Goal: Task Accomplishment & Management: Use online tool/utility

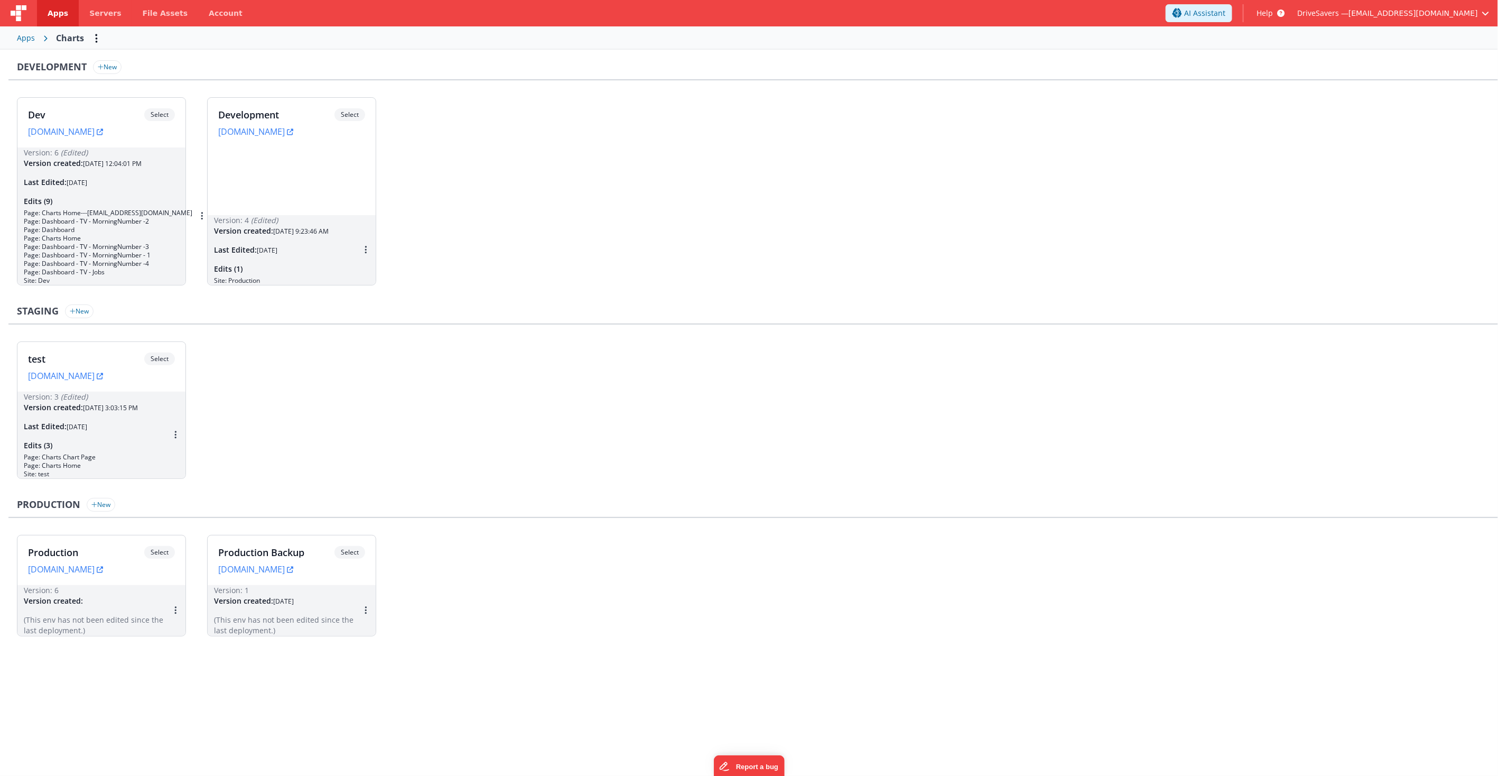
click at [54, 16] on span "Apps" at bounding box center [58, 13] width 21 height 11
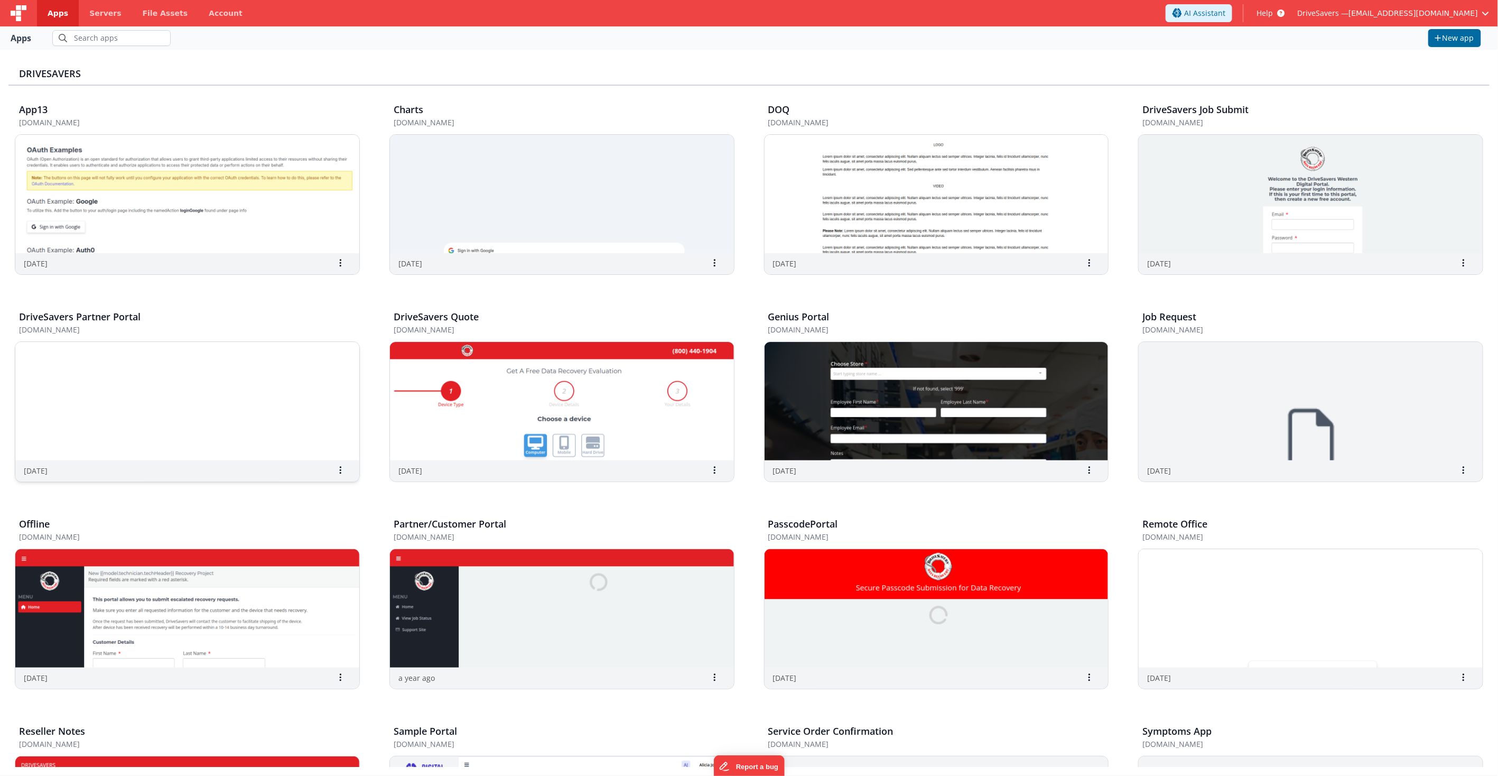
click at [123, 382] on img at bounding box center [187, 401] width 344 height 118
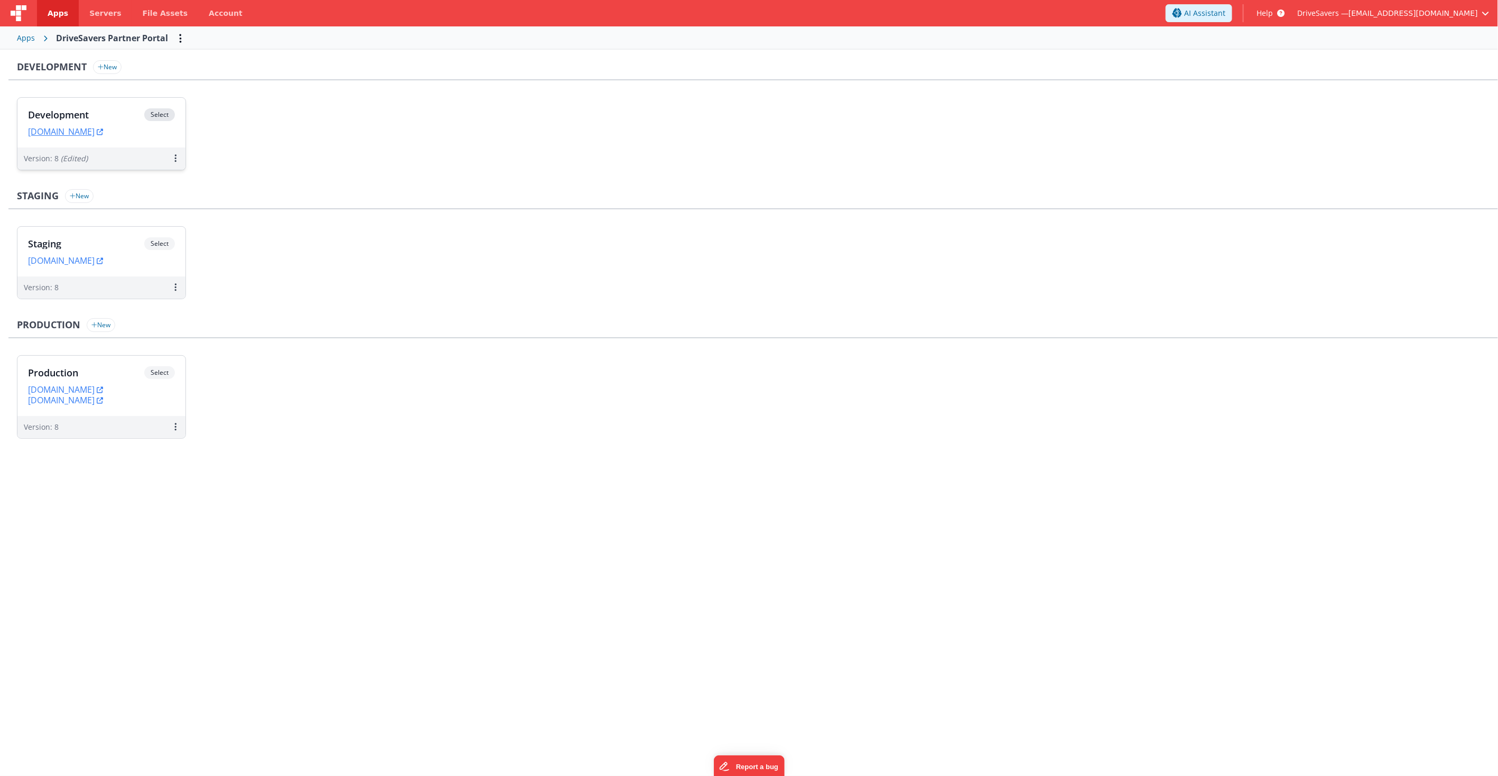
click at [104, 109] on h3 "Development" at bounding box center [86, 114] width 116 height 11
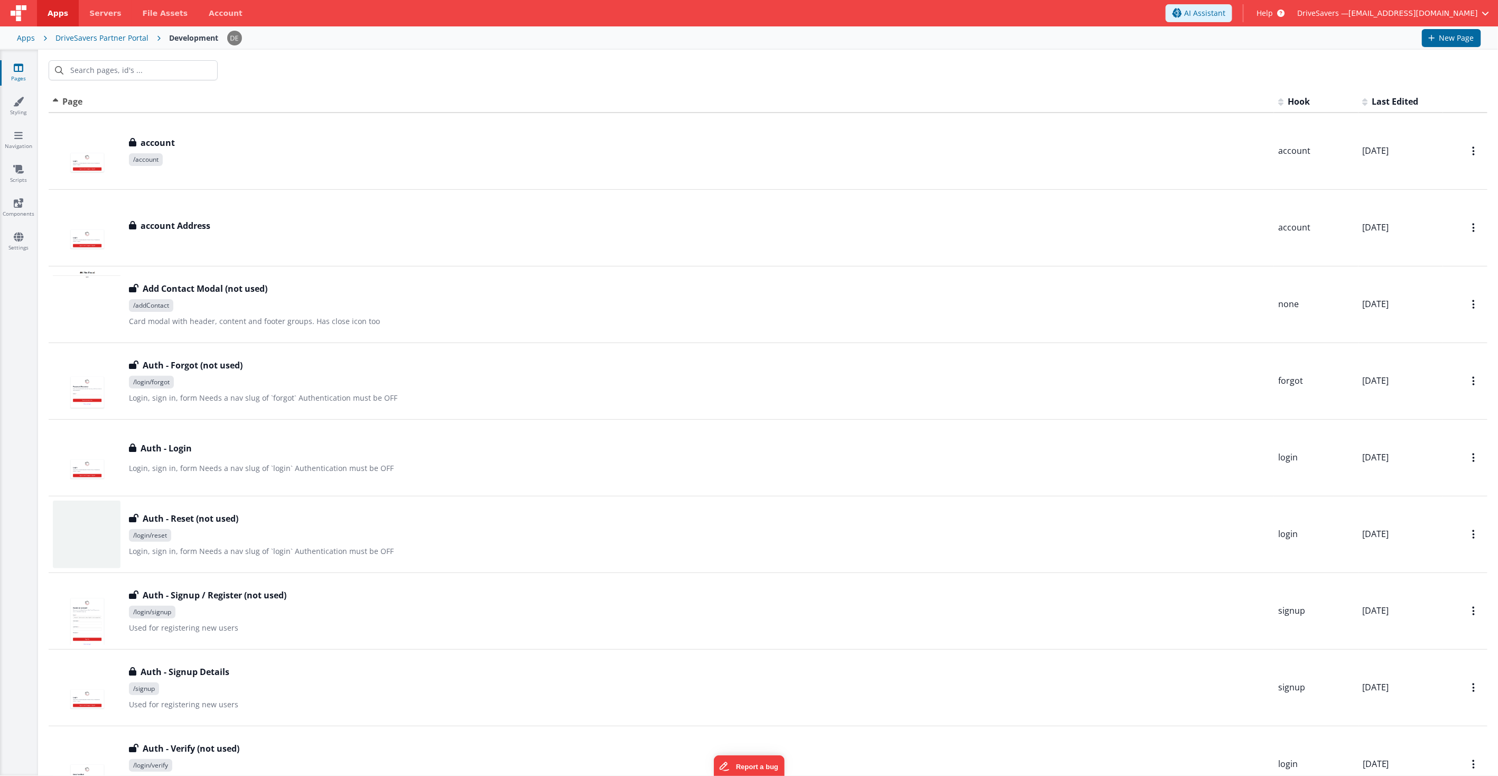
click at [647, 86] on div at bounding box center [768, 70] width 1460 height 41
click at [17, 136] on icon at bounding box center [18, 135] width 8 height 11
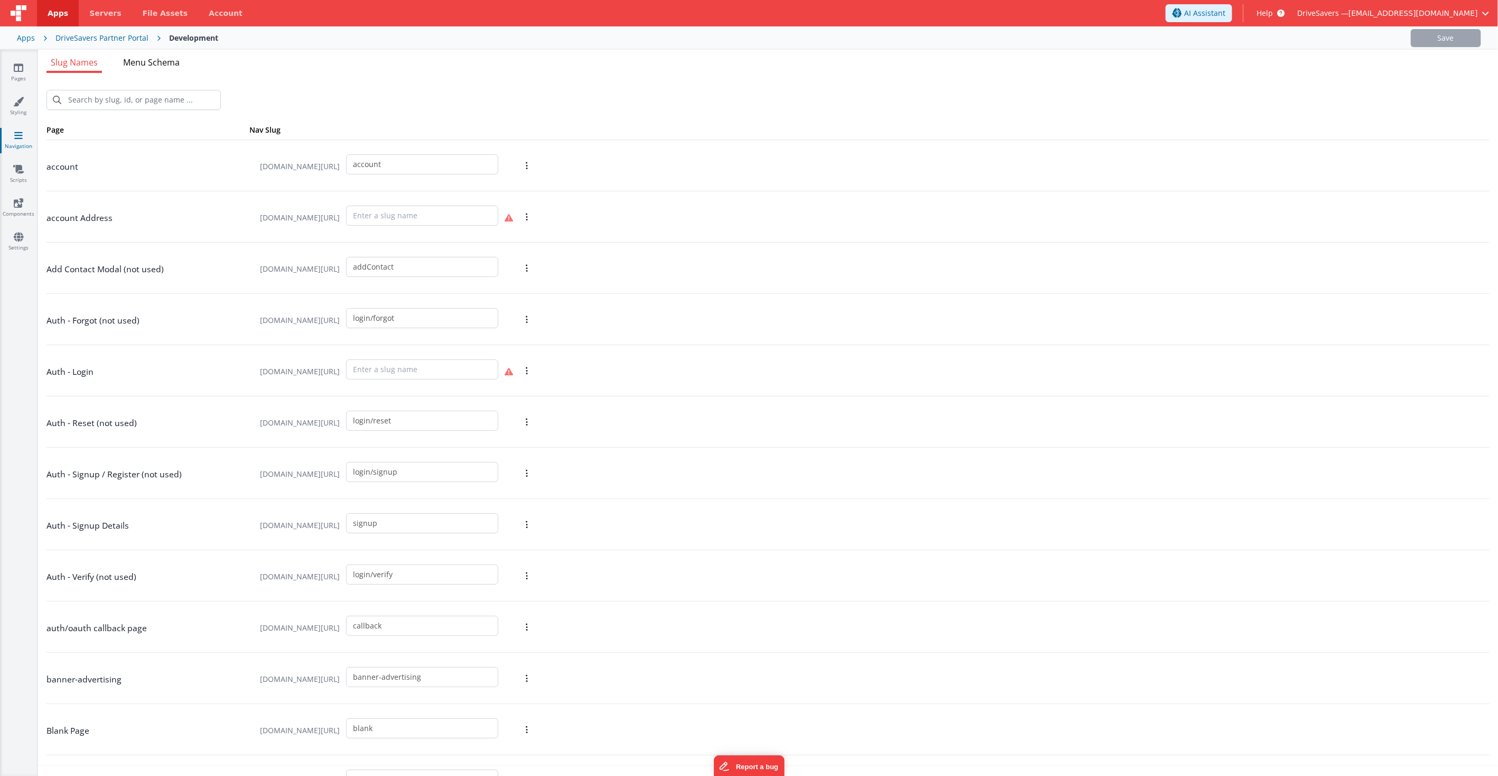
click at [144, 60] on span "Menu Schema" at bounding box center [151, 63] width 57 height 12
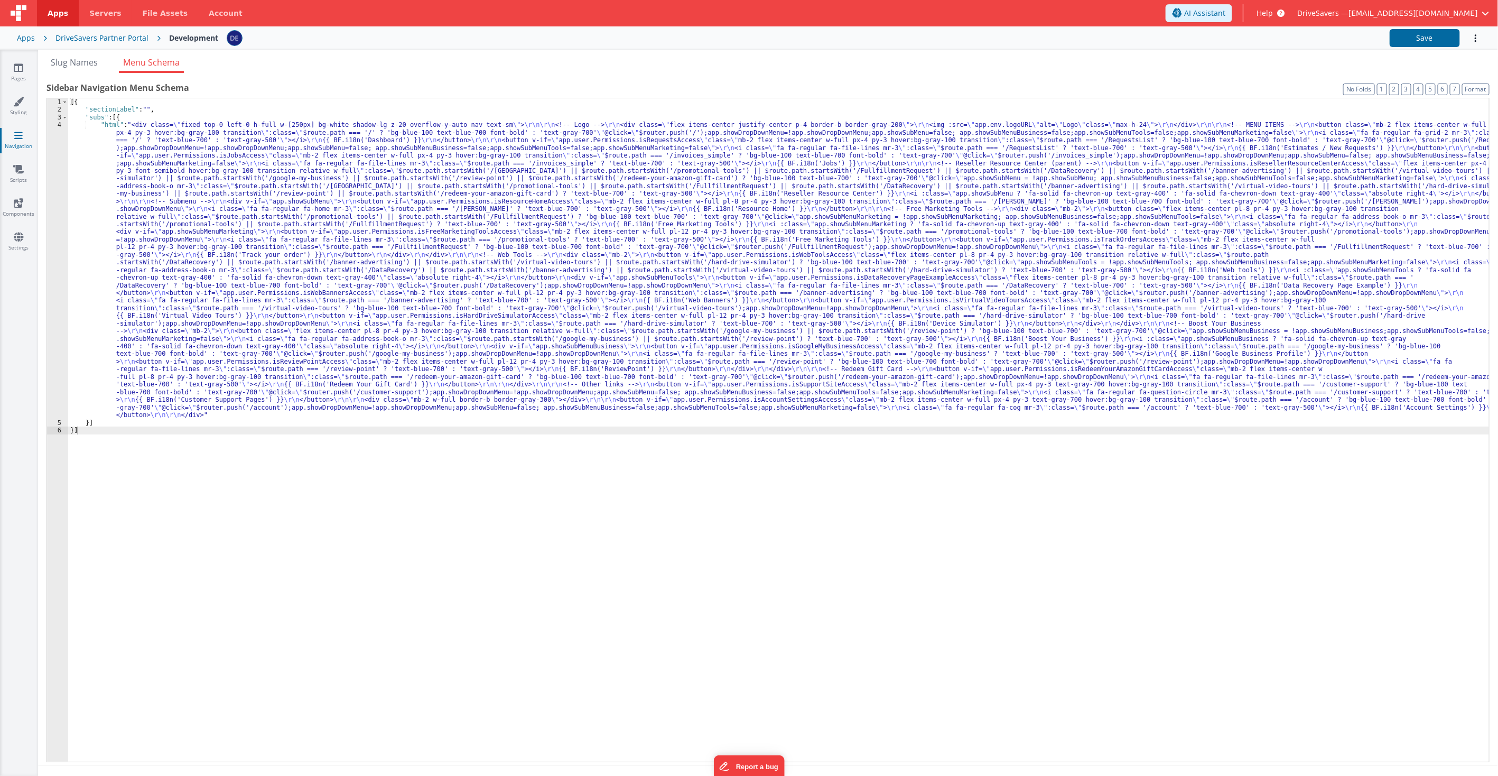
click at [448, 272] on div "[{ "sectionLabel" : "" , "subs" : [{ "html" : "<div class= \" fixed top-0 left-…" at bounding box center [778, 437] width 1421 height 679
click at [56, 220] on div "4" at bounding box center [57, 270] width 21 height 298
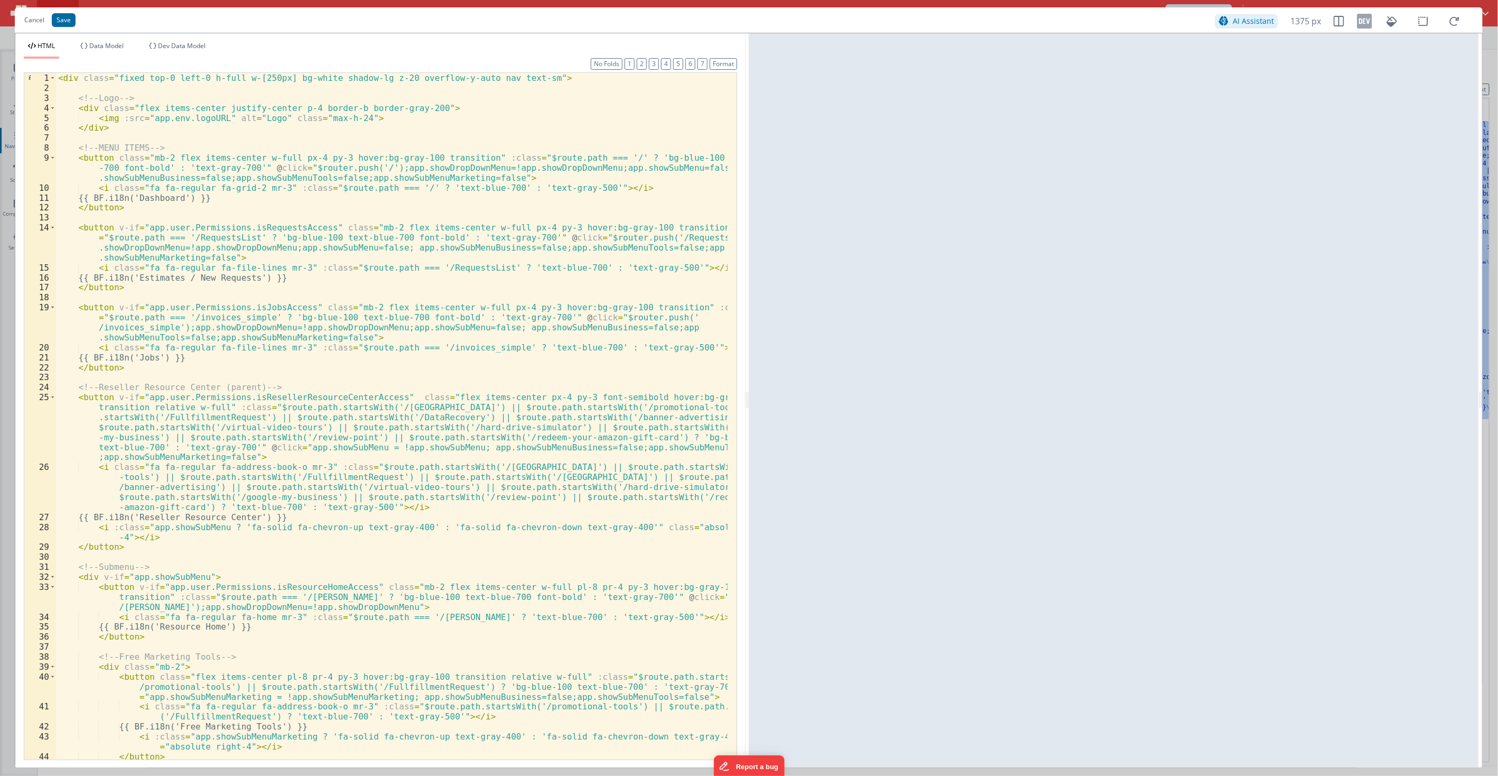
click at [56, 220] on div "< div class = "fixed top-0 left-0 h-full w-[250px] bg-white shadow-lg z-20 over…" at bounding box center [392, 426] width 672 height 706
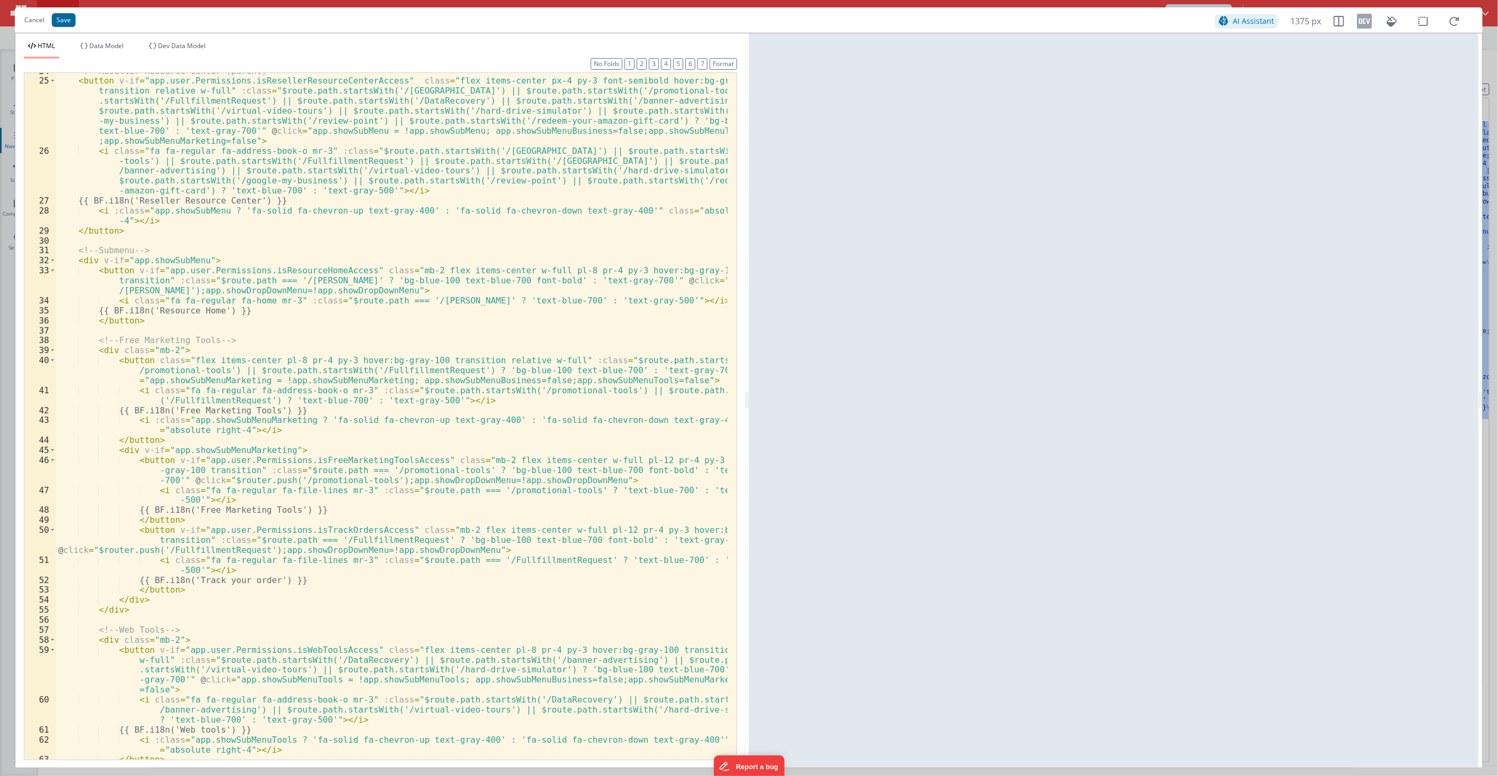
scroll to position [351, 0]
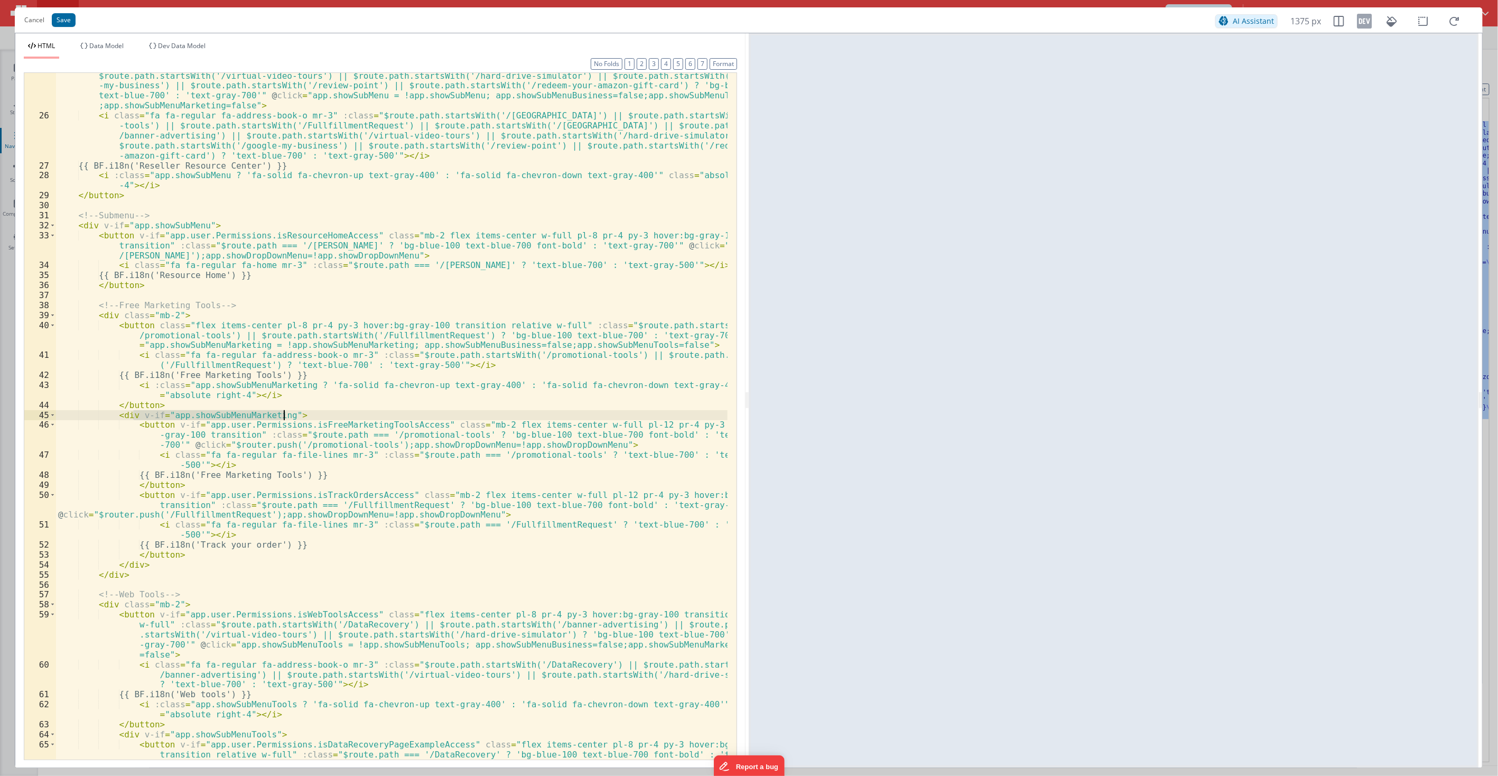
drag, startPoint x: 133, startPoint y: 413, endPoint x: 284, endPoint y: 414, distance: 151.7
click at [284, 414] on div "< button v-if = "app.user.Permissions.isResellerResourceCenterAccess" class = "…" at bounding box center [392, 434] width 672 height 786
click at [278, 423] on div "< button v-if = "app.user.Permissions.isResellerResourceCenterAccess" class = "…" at bounding box center [392, 434] width 672 height 786
drag, startPoint x: 166, startPoint y: 423, endPoint x: 426, endPoint y: 425, distance: 259.5
click at [426, 425] on div "< button v-if = "app.user.Permissions.isResellerResourceCenterAccess" class = "…" at bounding box center [392, 434] width 672 height 786
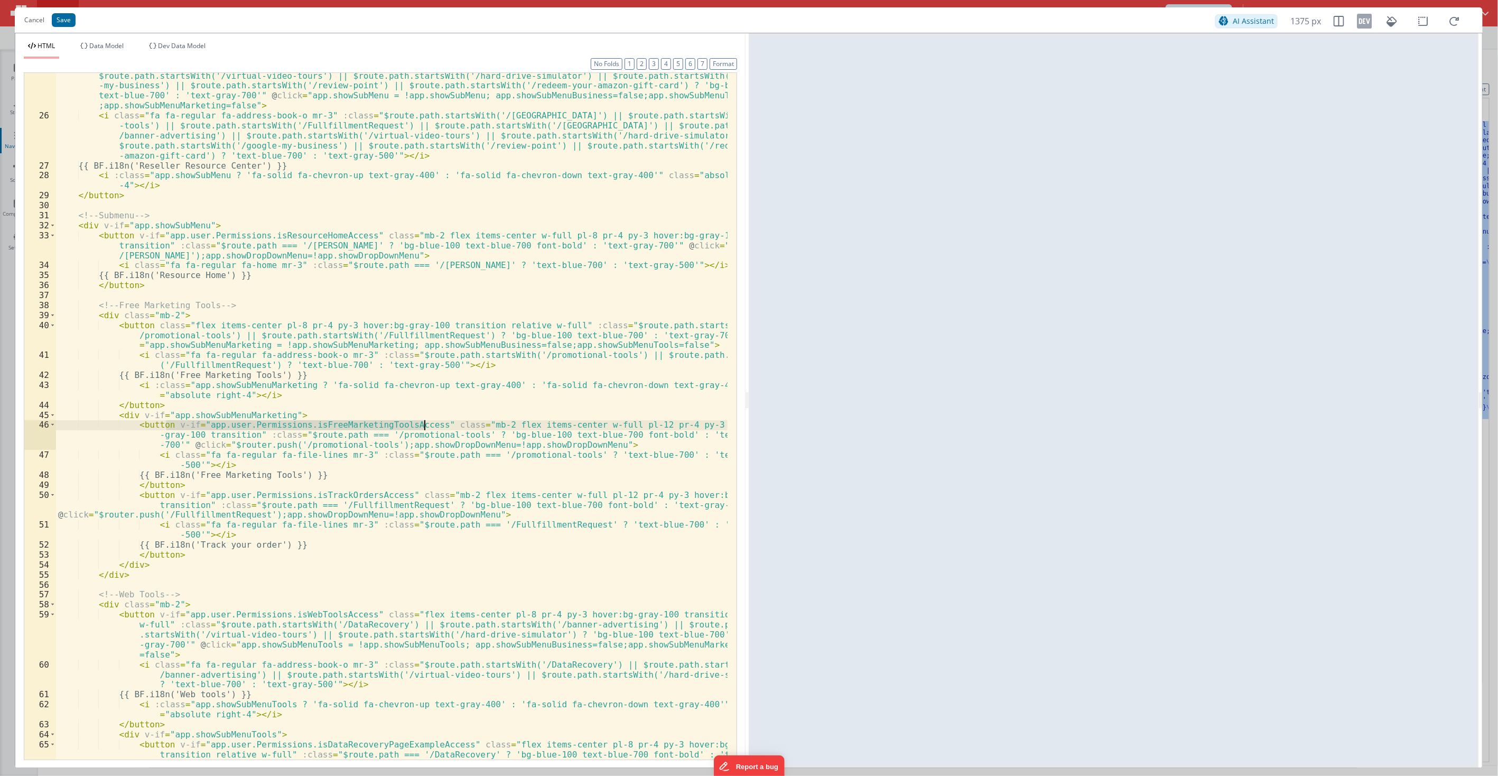
click at [108, 316] on div "< button v-if = "app.user.Permissions.isResellerResourceCenterAccess" class = "…" at bounding box center [392, 434] width 672 height 786
click at [175, 313] on div "< button v-if = "app.user.Permissions.isResellerResourceCenterAccess" class = "…" at bounding box center [392, 434] width 672 height 786
paste textarea
click at [331, 496] on div "< button v-if = "app.user.Permissions.isResellerResourceCenterAccess" class = "…" at bounding box center [392, 434] width 672 height 786
drag, startPoint x: 331, startPoint y: 496, endPoint x: 207, endPoint y: 495, distance: 124.7
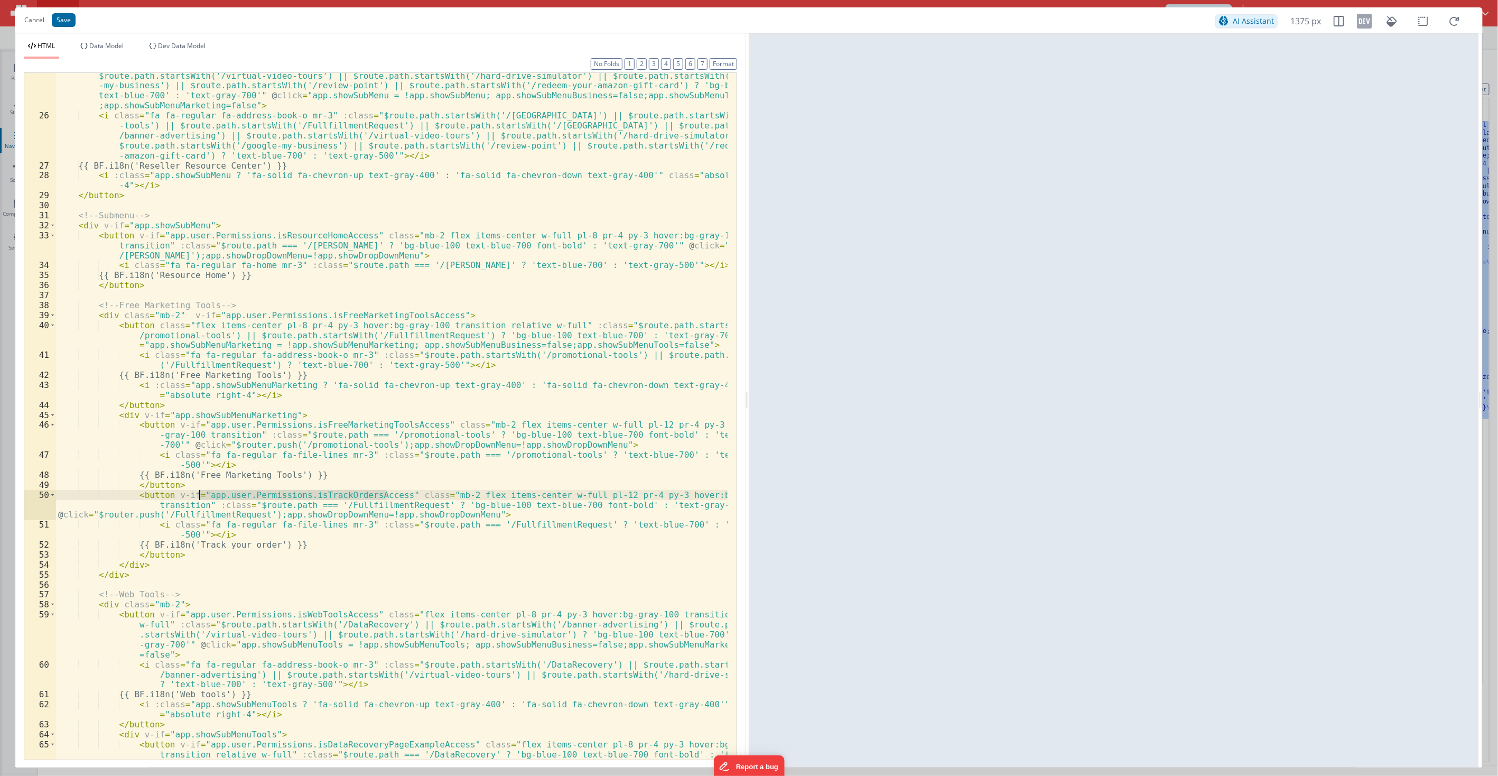
click at [207, 495] on div "< button v-if = "app.user.Permissions.isResellerResourceCenterAccess" class = "…" at bounding box center [392, 434] width 672 height 786
click at [434, 315] on div "< button v-if = "app.user.Permissions.isResellerResourceCenterAccess" class = "…" at bounding box center [392, 434] width 672 height 786
paste textarea
click at [72, 22] on button "Save" at bounding box center [64, 20] width 24 height 14
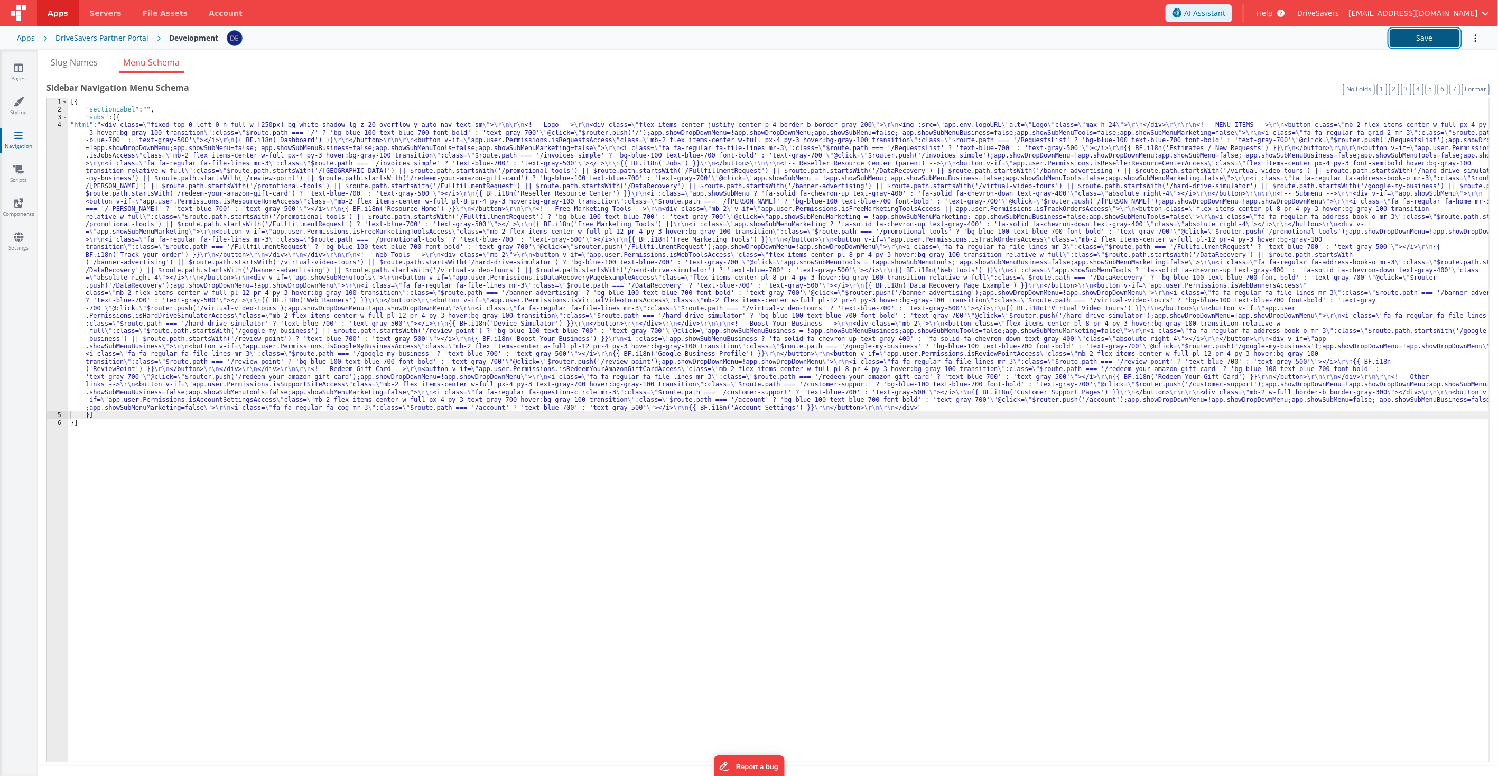
click at [1409, 36] on button "Save" at bounding box center [1425, 38] width 70 height 18
click at [239, 200] on div "[{ "sectionLabel" : "" , "subs" : [{ "html" : "<div class= \" fixed top-0 left-…" at bounding box center [778, 437] width 1421 height 679
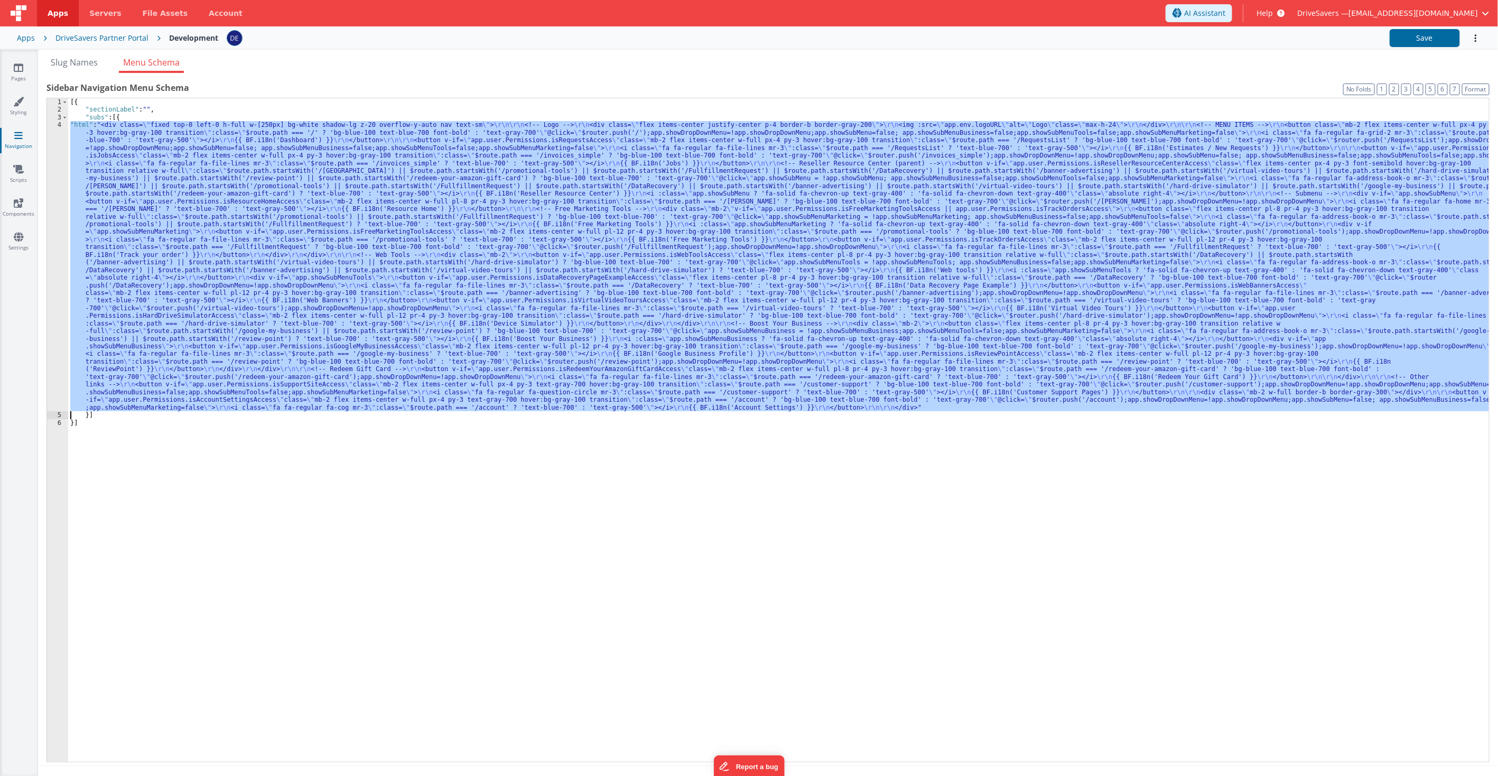
click at [55, 177] on div "4" at bounding box center [57, 266] width 21 height 290
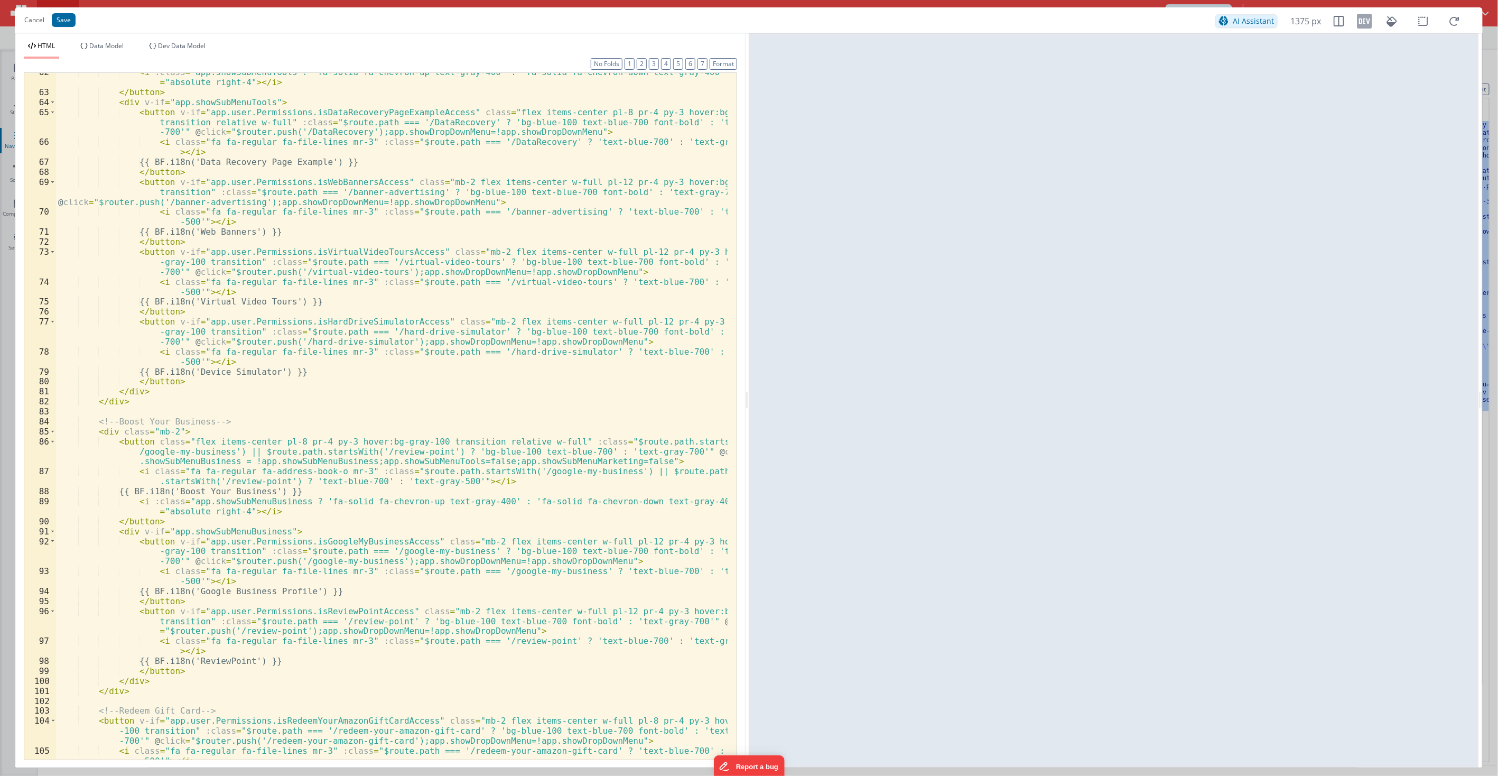
scroll to position [984, 0]
click at [107, 429] on div "< i :class = "app.showSubMenuTools ? 'fa-solid fa-chevron-up text-gray-400' : '…" at bounding box center [392, 430] width 672 height 726
drag, startPoint x: 168, startPoint y: 541, endPoint x: 416, endPoint y: 540, distance: 248.4
click at [416, 540] on div "< i :class = "app.showSubMenuTools ? 'fa-solid fa-chevron-up text-gray-400' : '…" at bounding box center [392, 430] width 672 height 726
click at [174, 429] on div "< i :class = "app.showSubMenuTools ? 'fa-solid fa-chevron-up text-gray-400' : '…" at bounding box center [392, 430] width 672 height 726
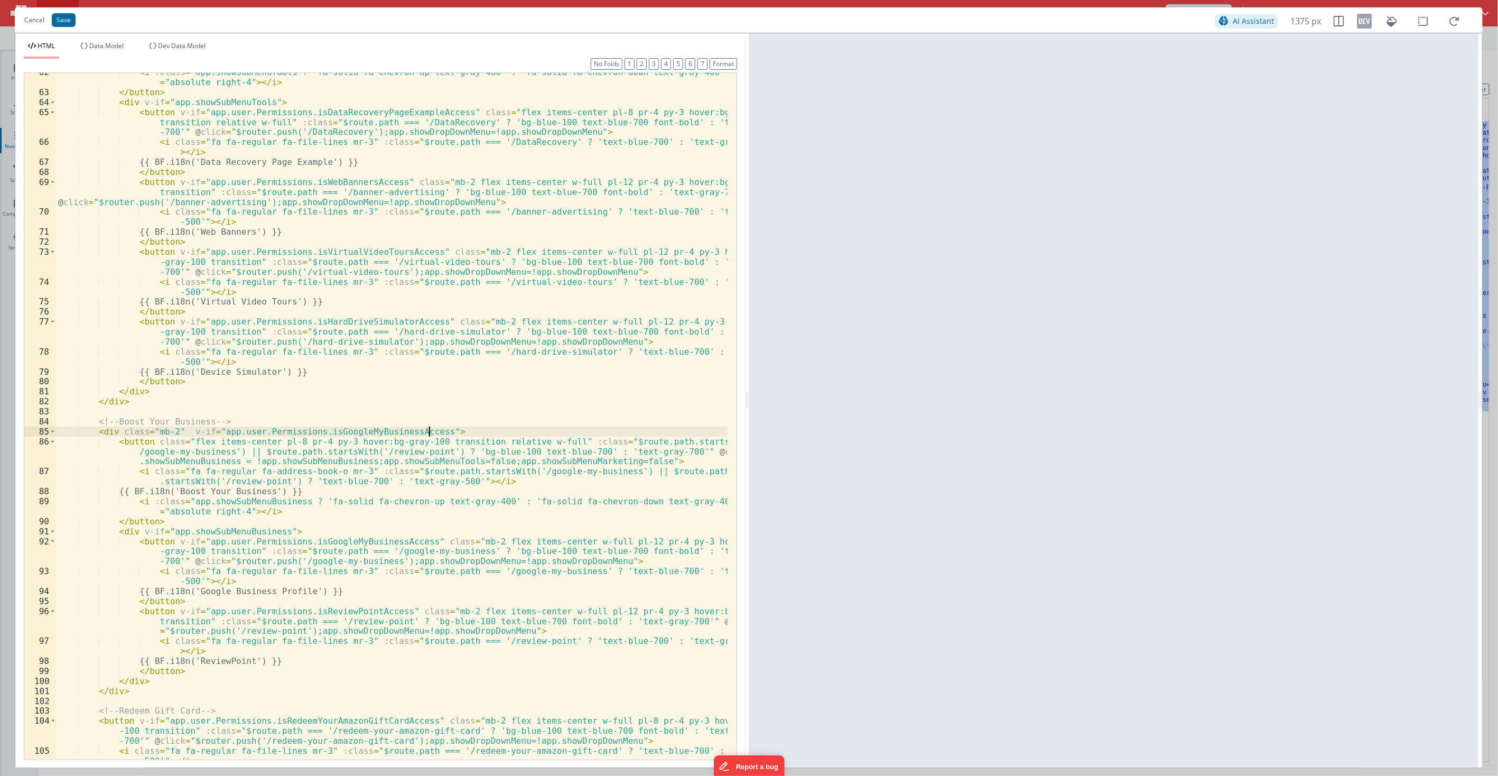
click at [204, 610] on div "< i :class = "app.showSubMenuTools ? 'fa-solid fa-chevron-up text-gray-400' : '…" at bounding box center [392, 430] width 672 height 726
drag, startPoint x: 204, startPoint y: 610, endPoint x: 337, endPoint y: 608, distance: 132.7
click at [337, 608] on div "< i :class = "app.showSubMenuTools ? 'fa-solid fa-chevron-up text-gray-400' : '…" at bounding box center [392, 430] width 672 height 726
click at [423, 430] on div "< i :class = "app.showSubMenuTools ? 'fa-solid fa-chevron-up text-gray-400' : '…" at bounding box center [392, 430] width 672 height 726
paste textarea
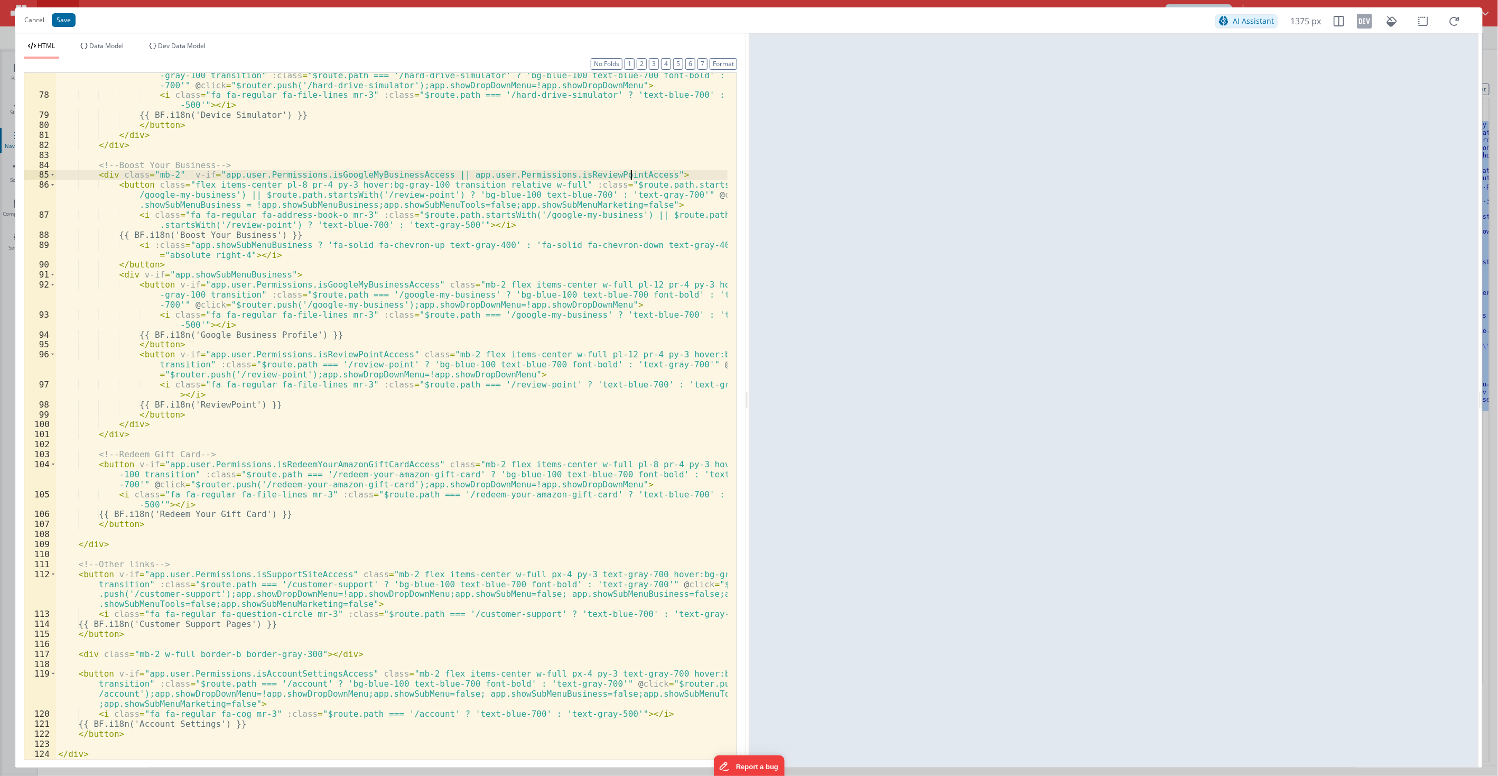
scroll to position [1240, 0]
click at [64, 22] on button "Save" at bounding box center [64, 20] width 24 height 14
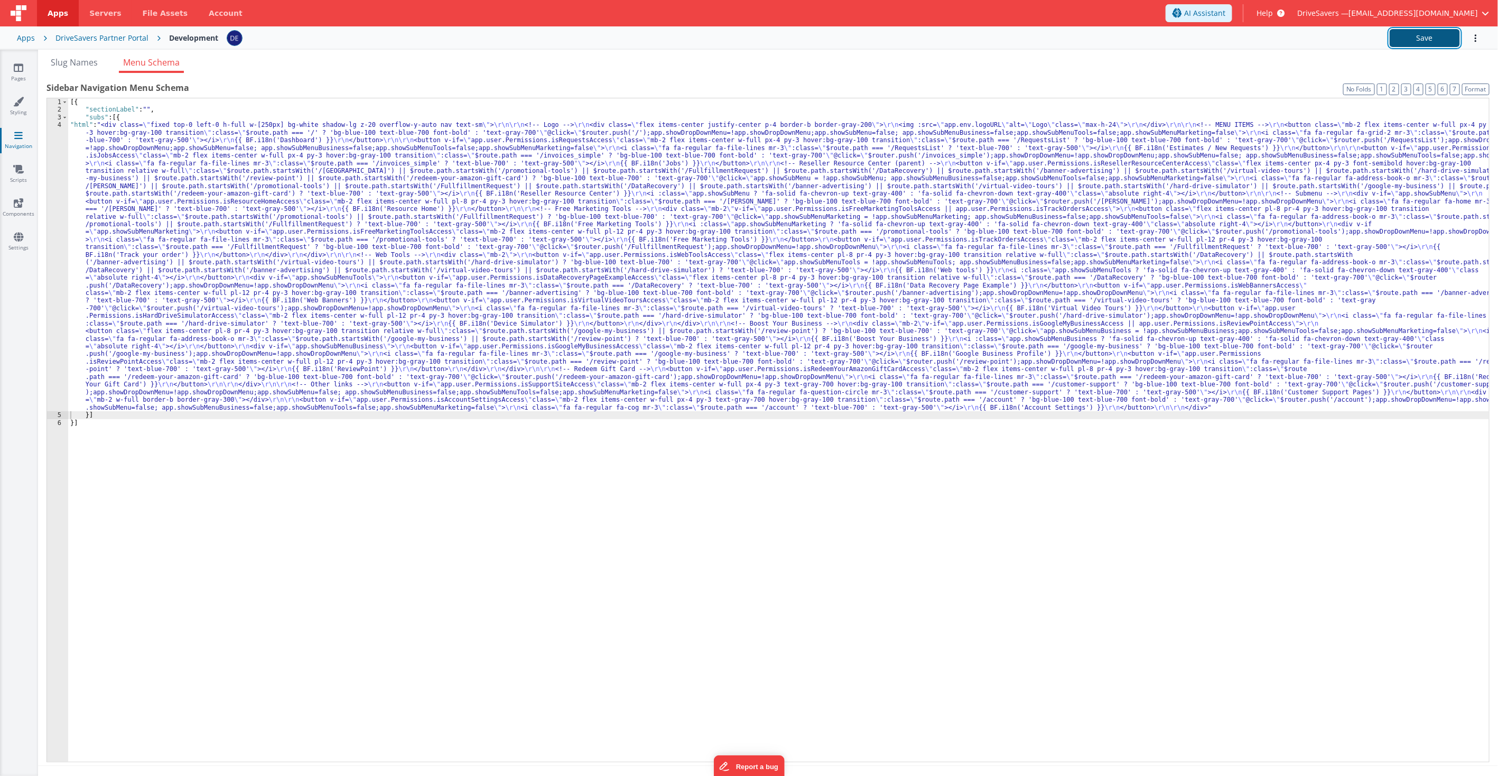
click at [1397, 38] on button "Save" at bounding box center [1425, 38] width 70 height 18
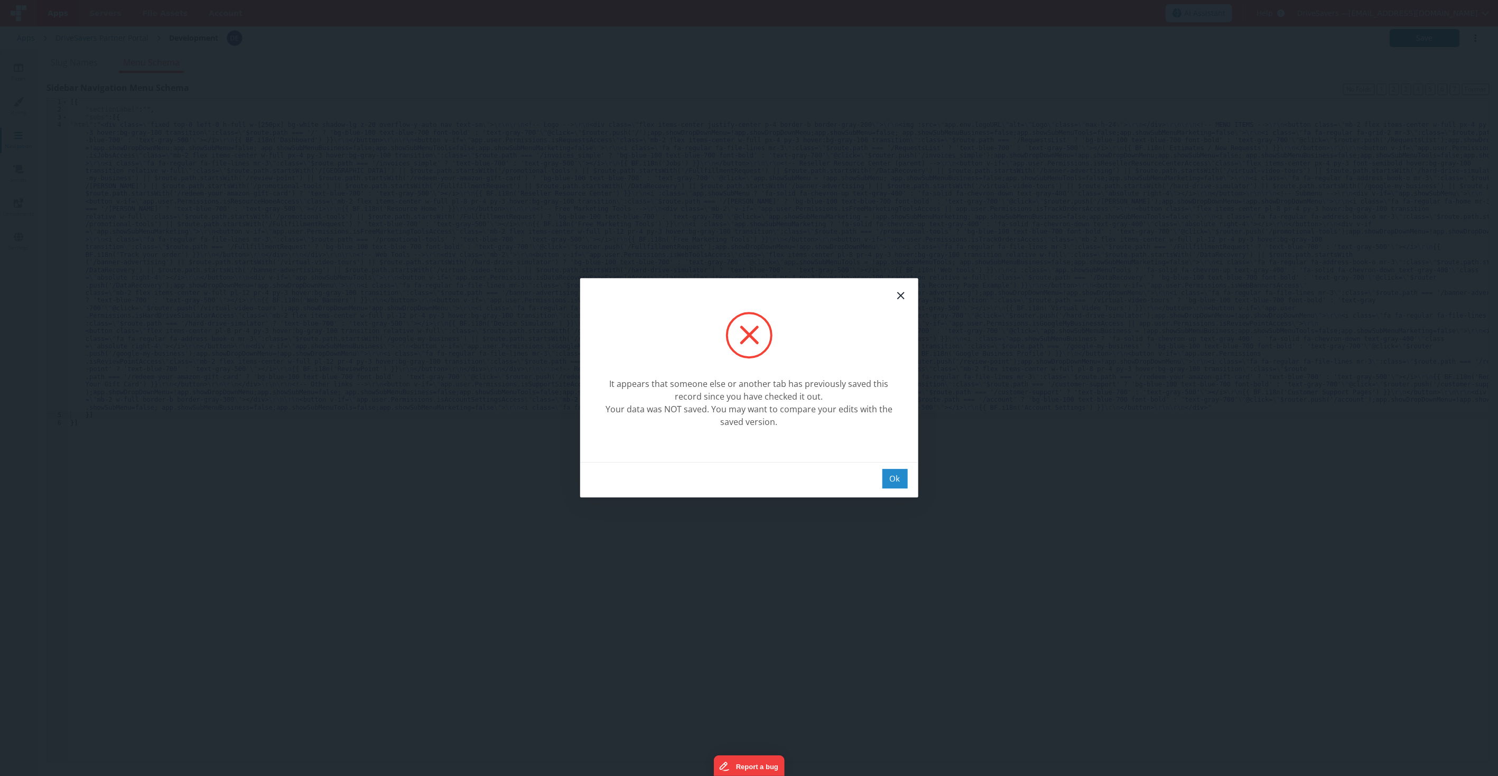
click at [889, 485] on div "Ok" at bounding box center [895, 479] width 25 height 20
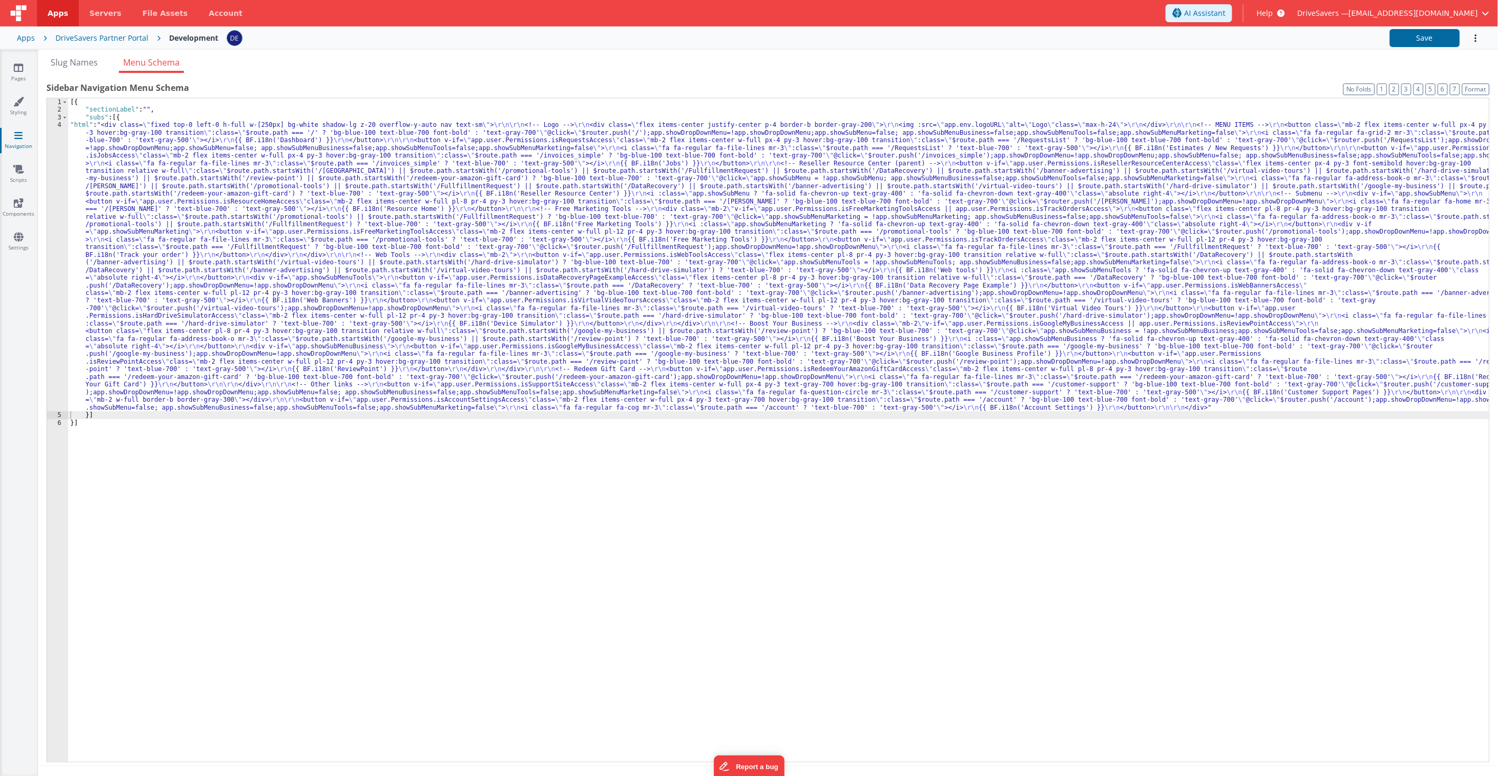
click at [890, 476] on div "[{ "sectionLabel" : "" , "subs" : [{ "html" : "<div class= \" fixed top-0 left-…" at bounding box center [778, 437] width 1421 height 679
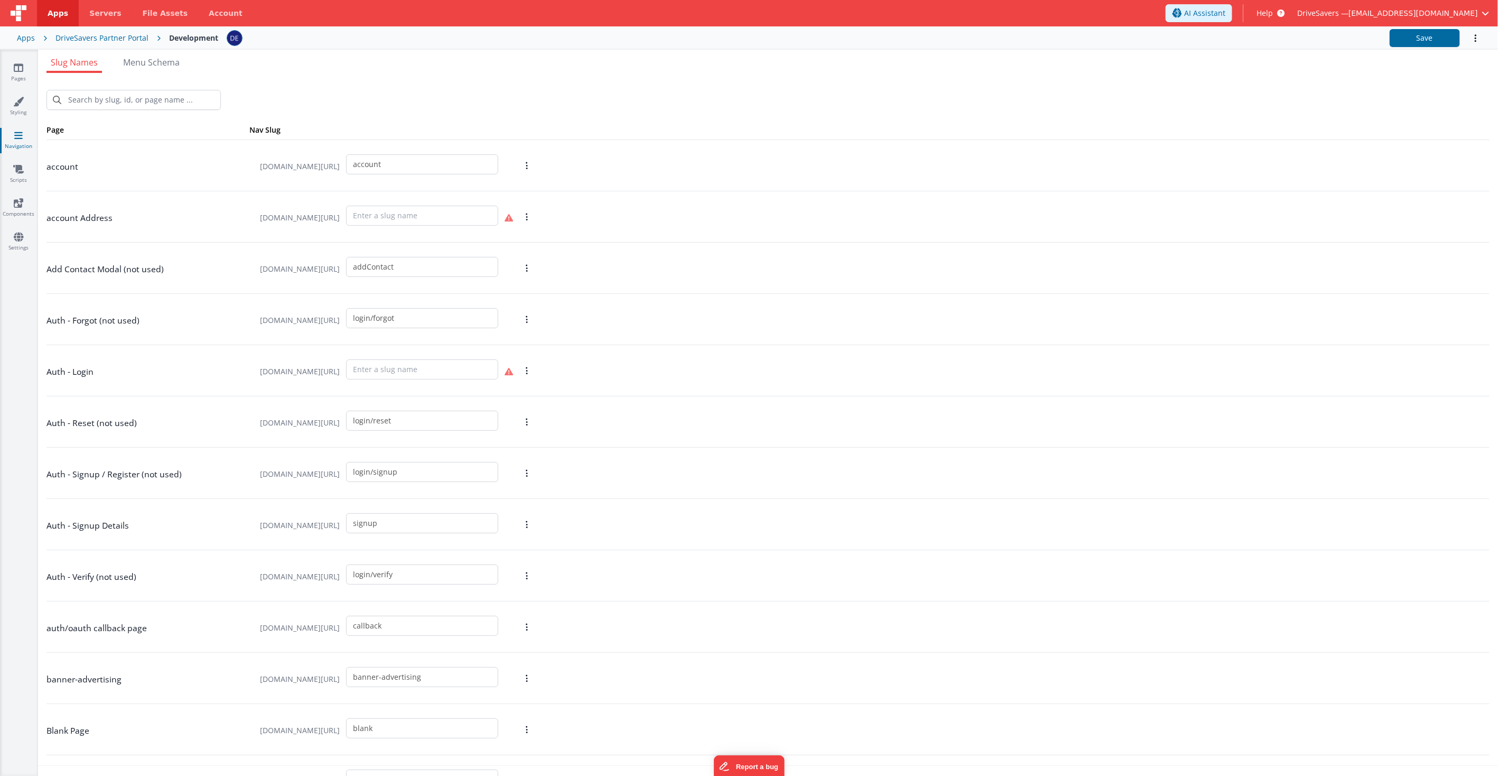
click at [603, 35] on div at bounding box center [804, 38] width 1155 height 18
click at [700, 51] on div "Slug Names Menu Schema New Slug Page Nav Slug account [DOMAIN_NAME][URL] accoun…" at bounding box center [768, 413] width 1460 height 726
click at [129, 39] on div "DriveSavers Partner Portal" at bounding box center [101, 38] width 93 height 11
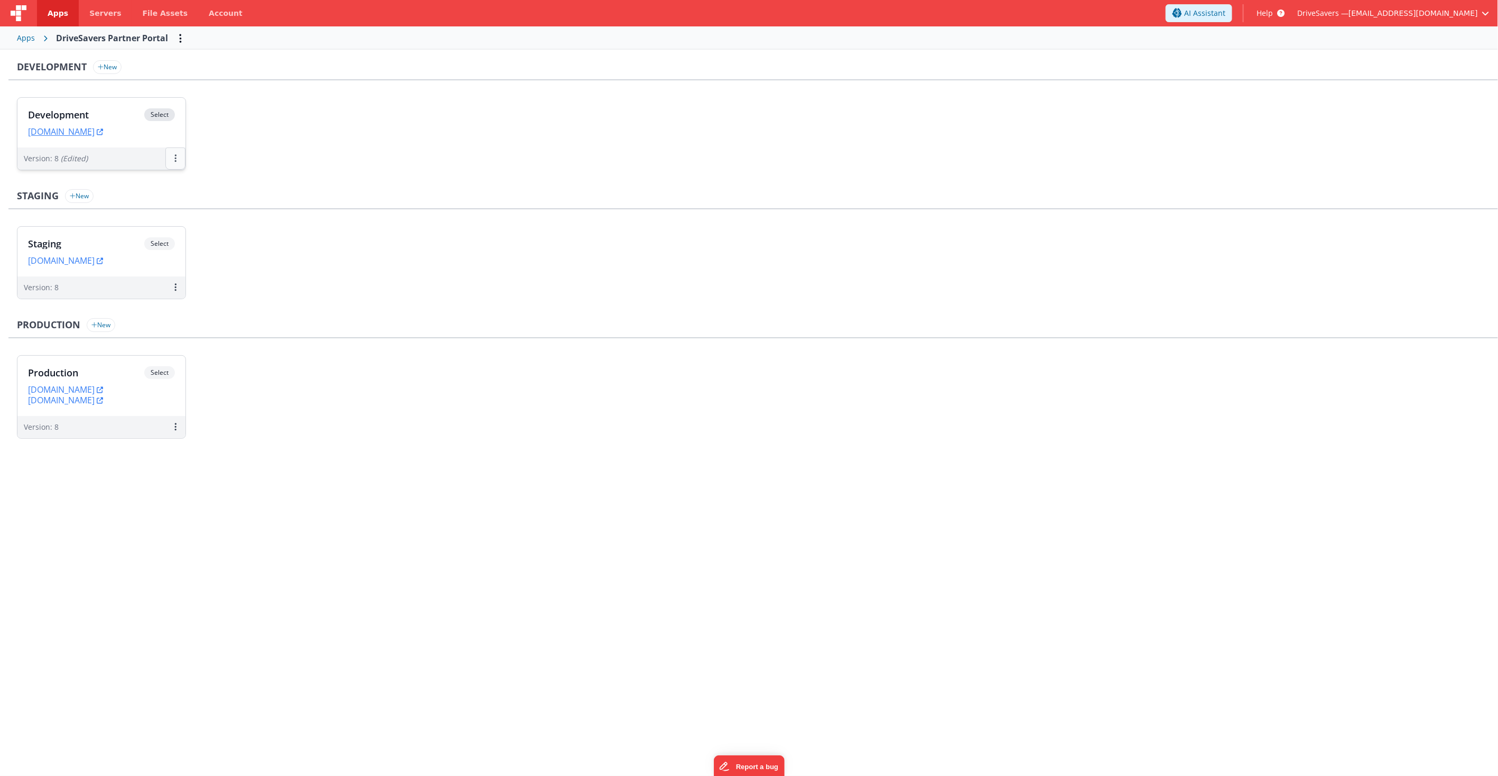
click at [178, 159] on button at bounding box center [175, 158] width 20 height 22
click at [152, 221] on link "Deploy..." at bounding box center [138, 220] width 93 height 19
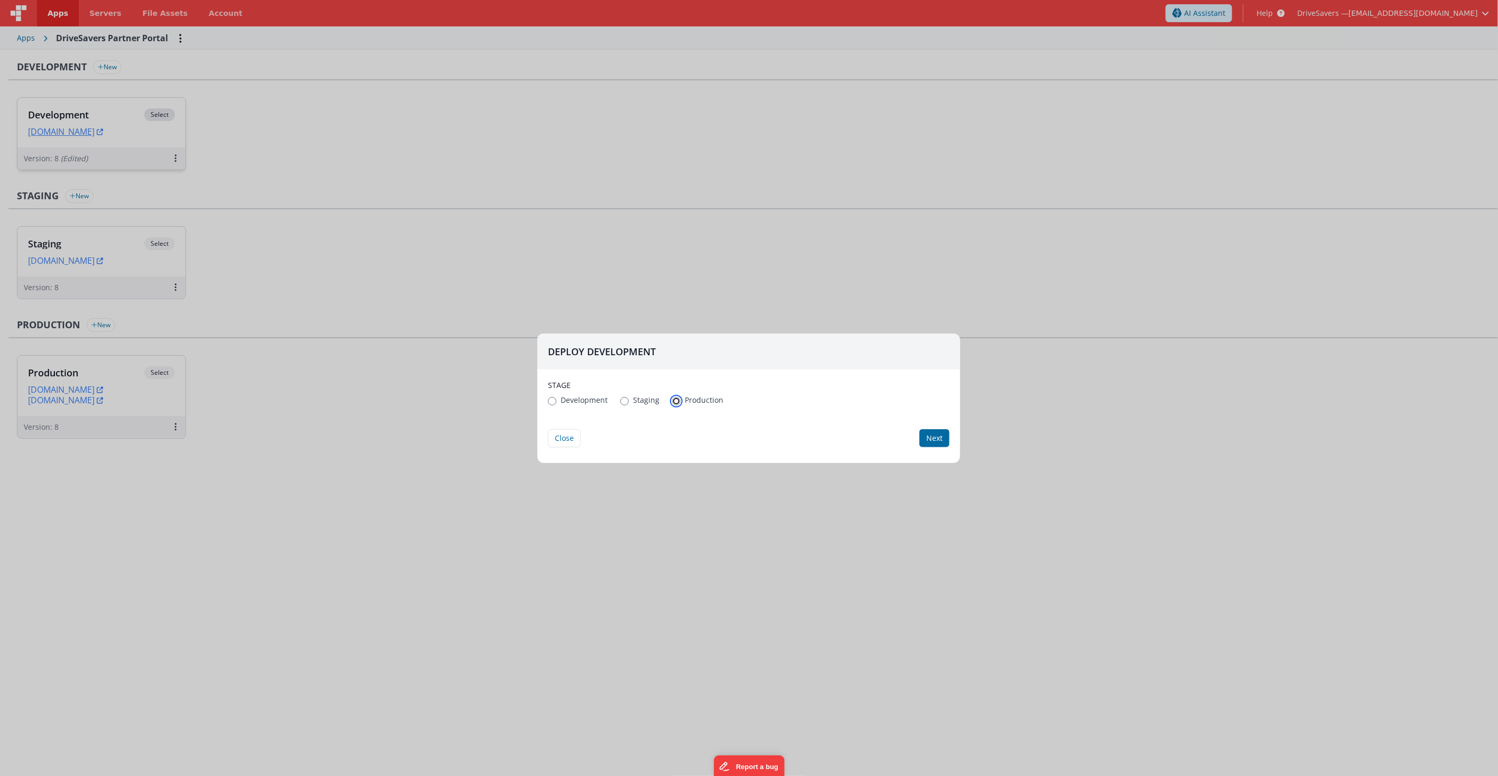
click at [678, 400] on input "Production" at bounding box center [676, 401] width 8 height 8
radio input "true"
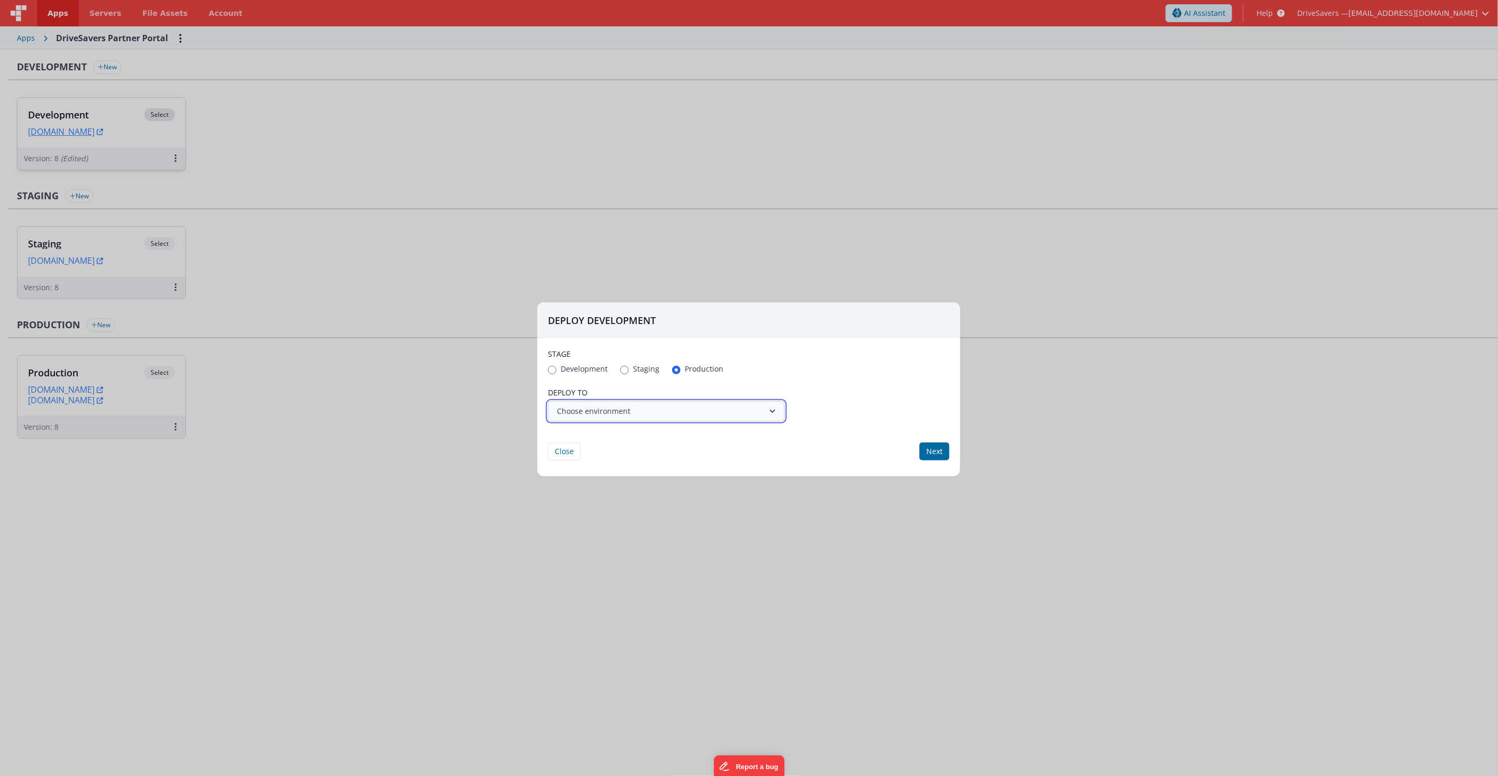
click at [658, 408] on button "Choose environment" at bounding box center [666, 411] width 237 height 20
click at [648, 431] on link "Production" at bounding box center [666, 435] width 237 height 19
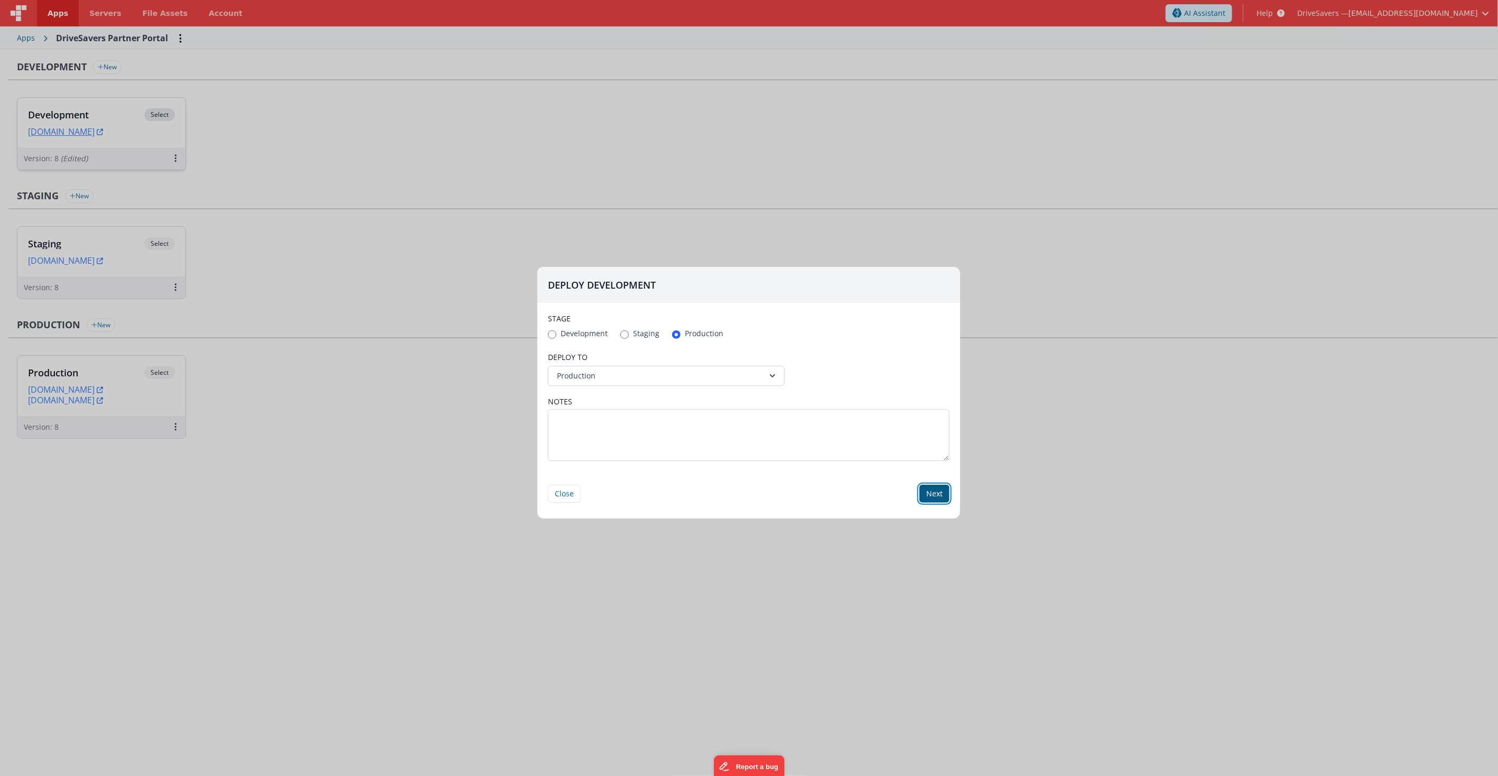
click at [939, 497] on button "Next" at bounding box center [935, 494] width 30 height 18
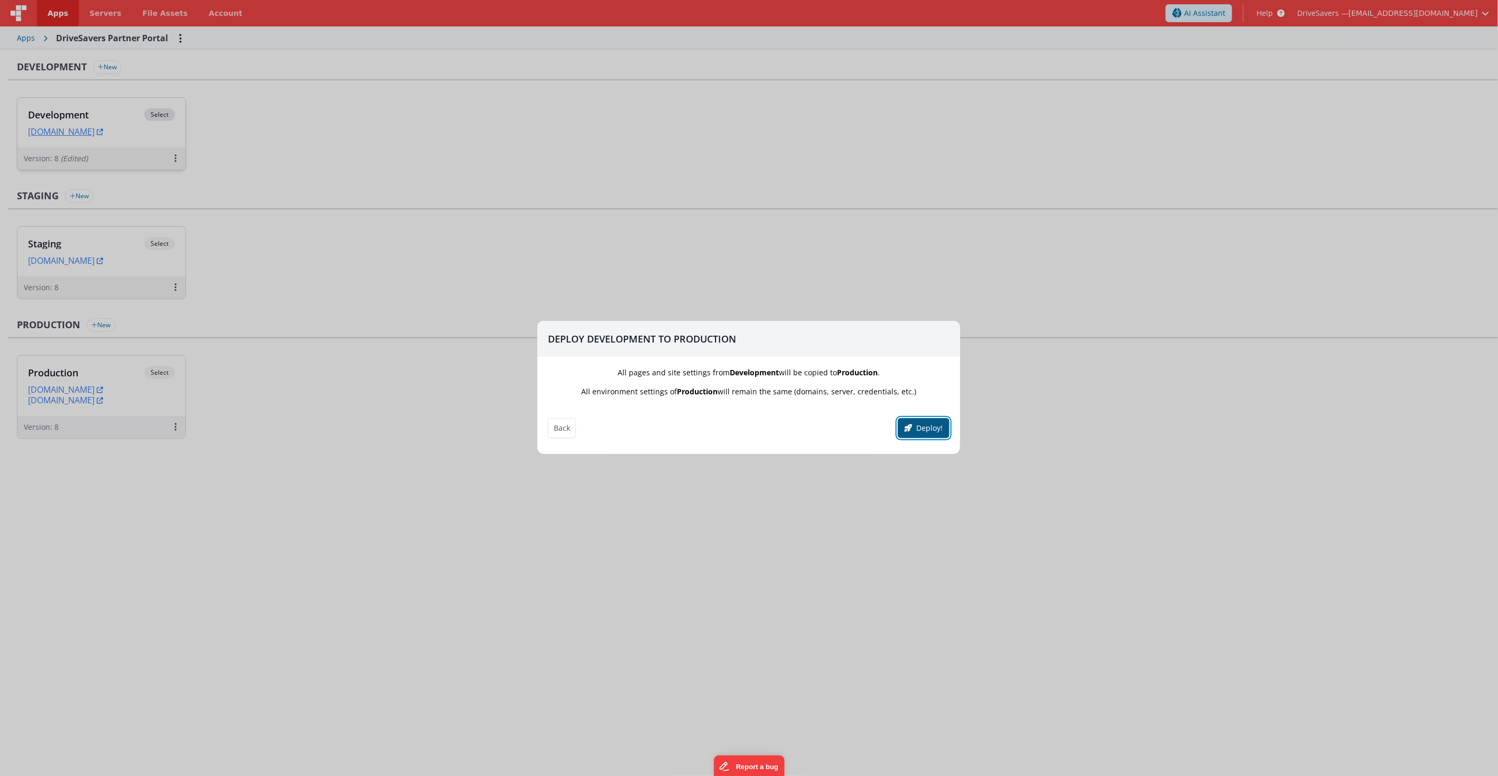
click at [920, 424] on button "Deploy!" at bounding box center [924, 428] width 52 height 20
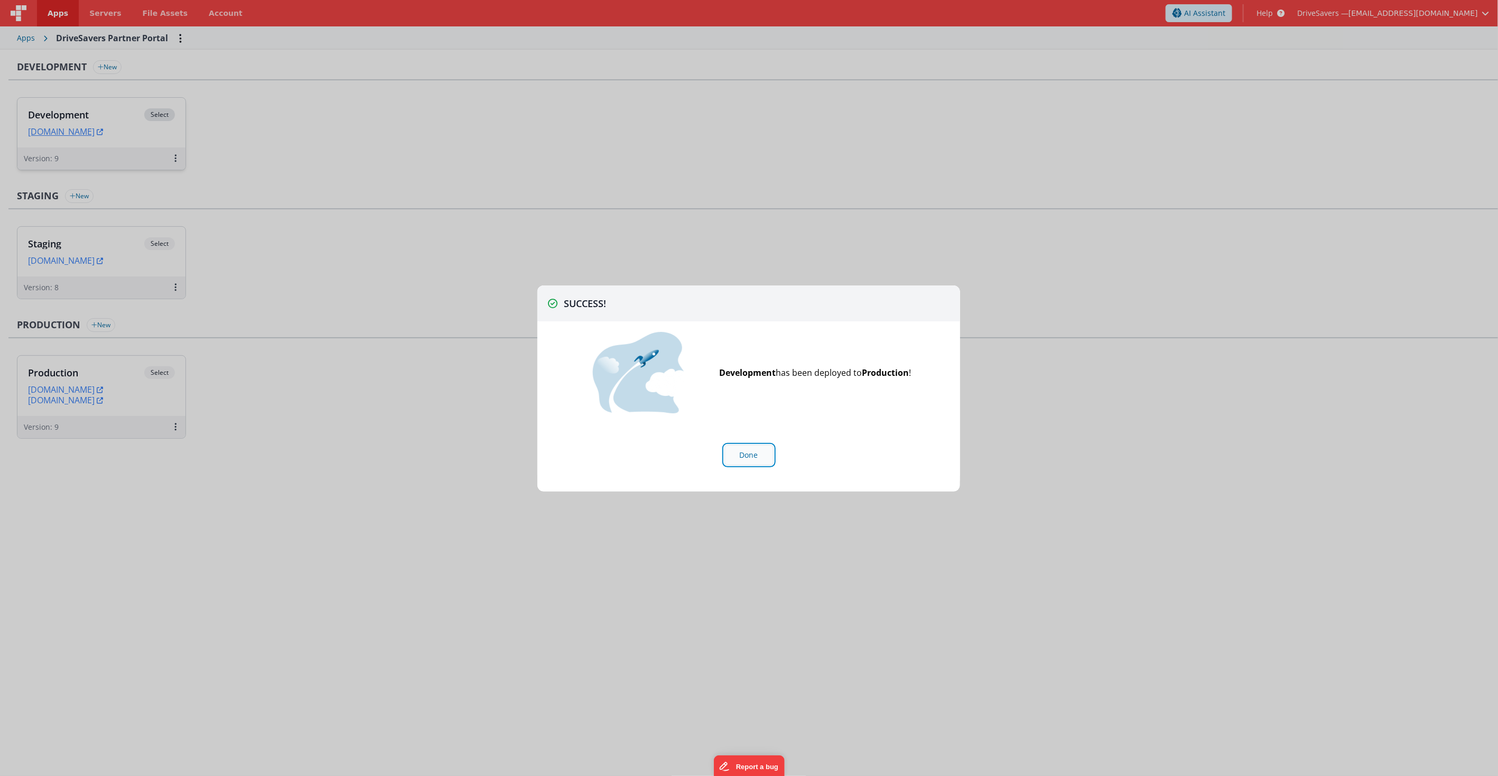
click at [736, 457] on button "Done" at bounding box center [749, 455] width 49 height 20
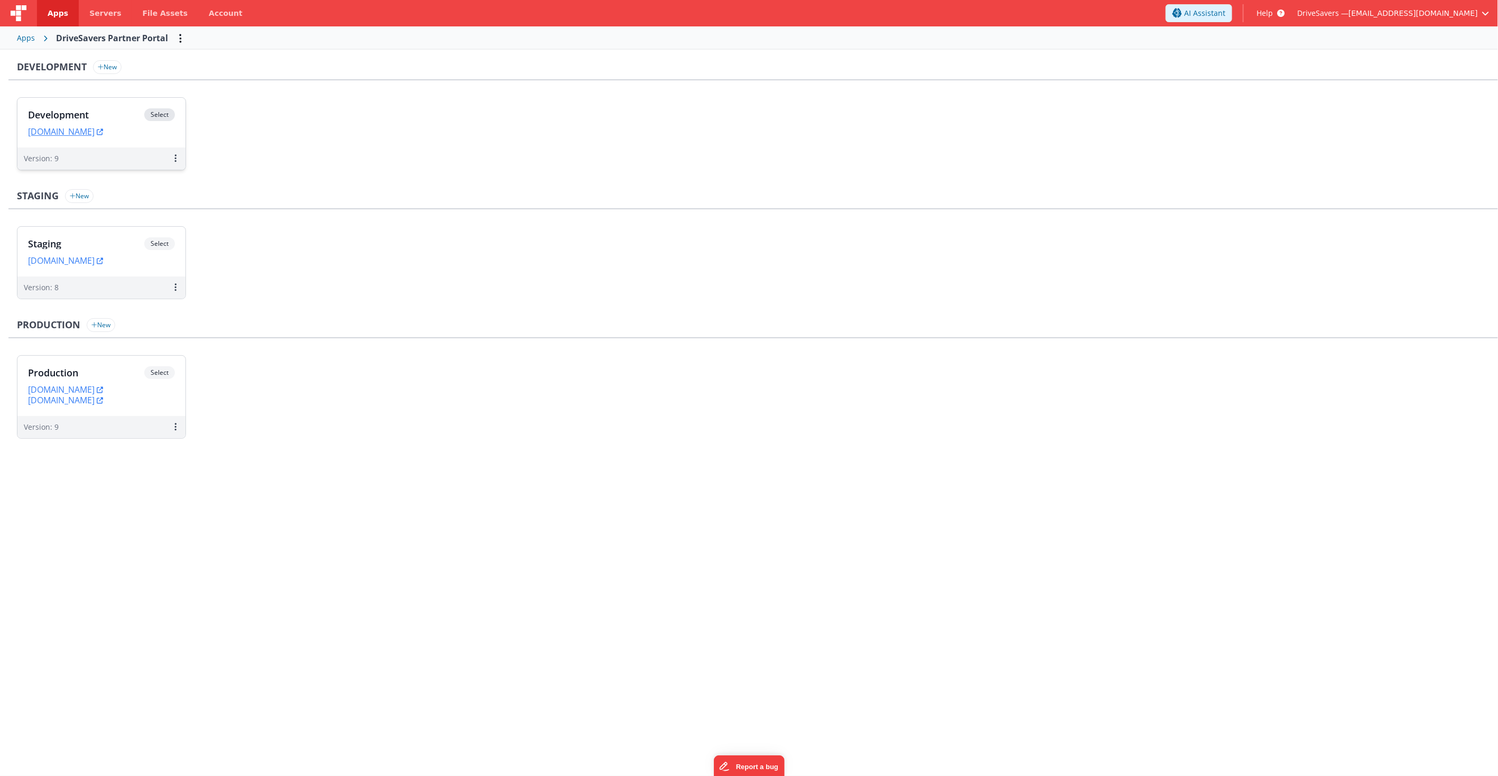
click at [78, 108] on div "Development Select" at bounding box center [101, 117] width 147 height 18
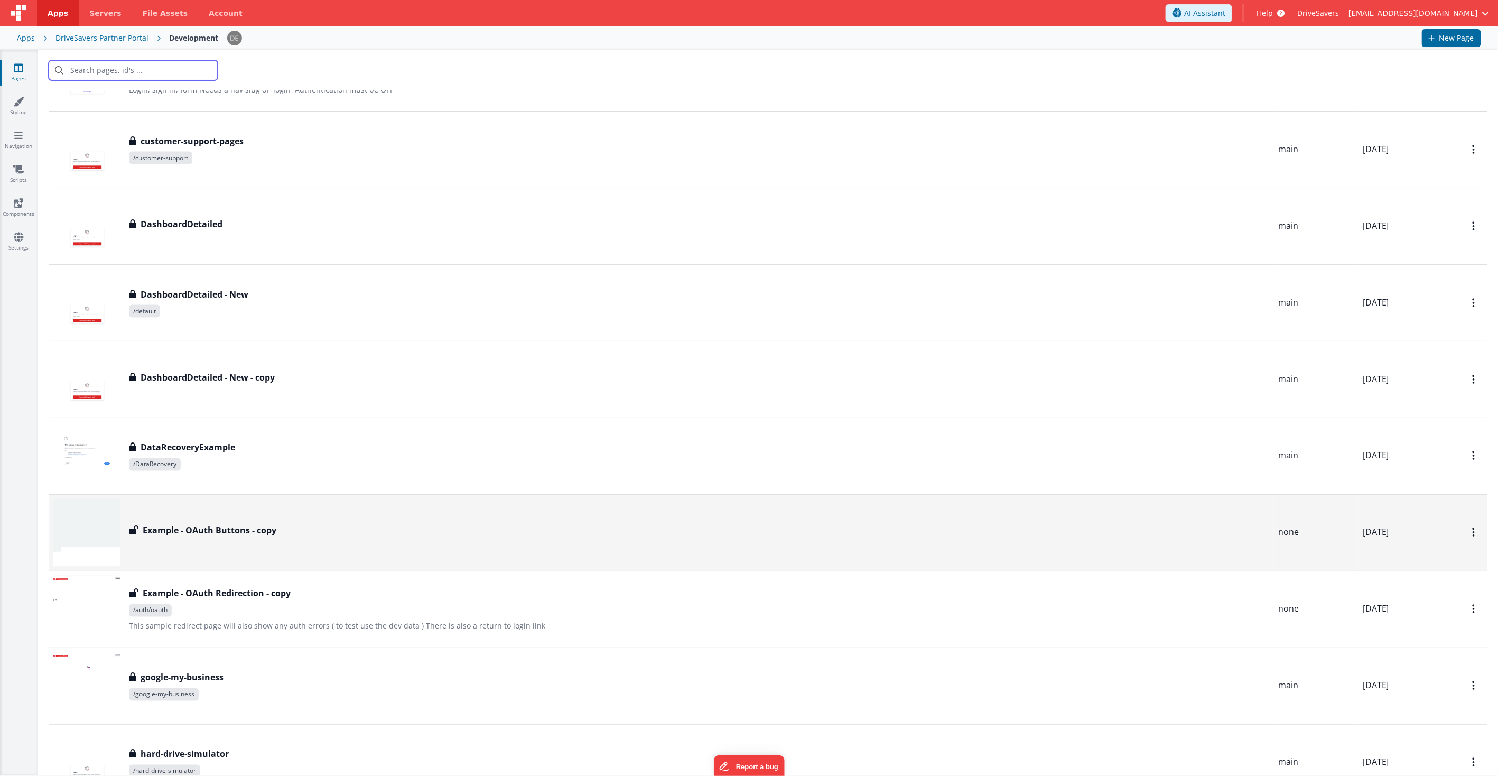
scroll to position [1292, 0]
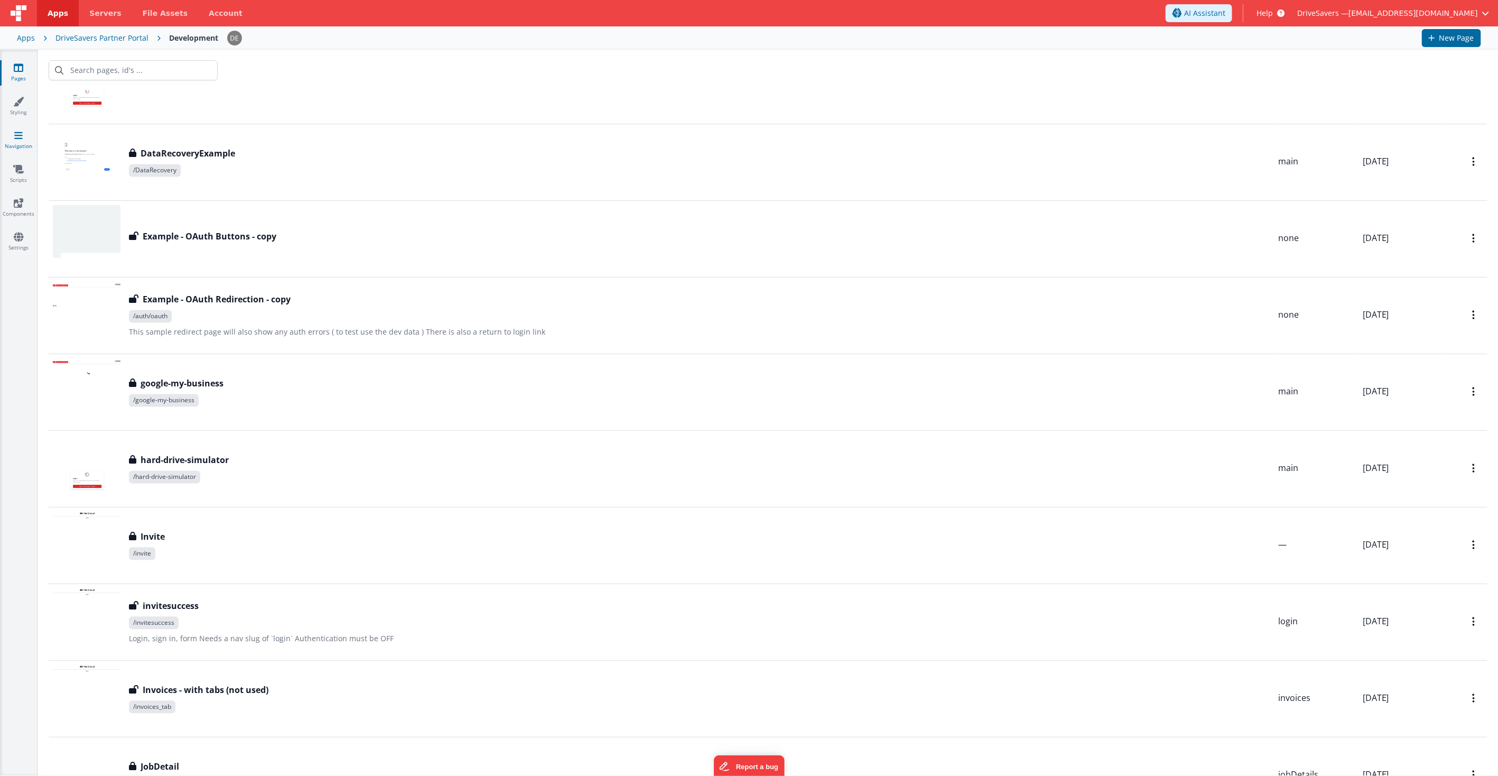
click at [20, 131] on icon at bounding box center [18, 135] width 8 height 11
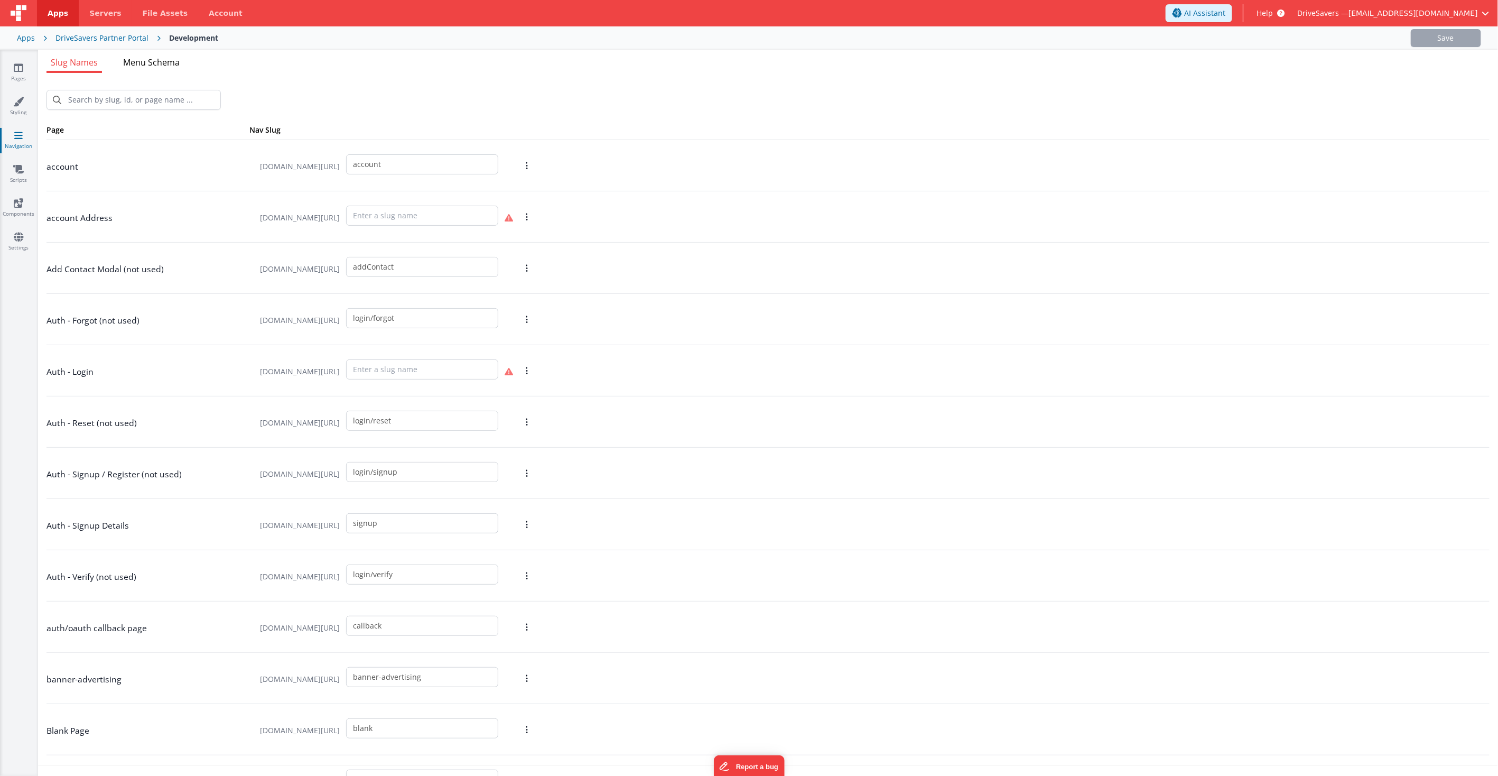
click at [138, 65] on span "Menu Schema" at bounding box center [151, 63] width 57 height 12
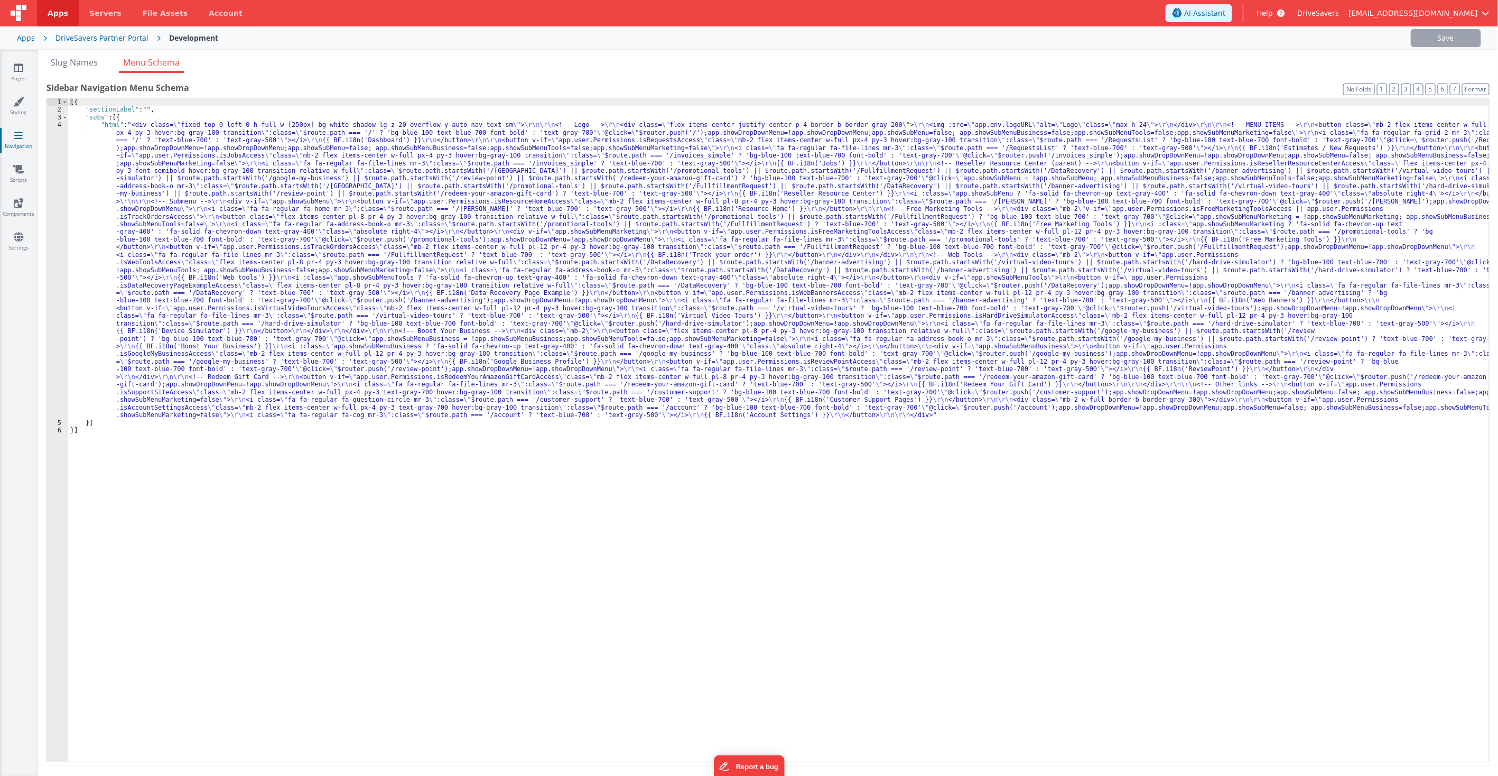
click at [181, 242] on div "[{ "sectionLabel" : "" , "subs" : [{ "html" : "<div class= \" fixed top-0 left-…" at bounding box center [778, 437] width 1421 height 679
click at [57, 213] on div "4" at bounding box center [57, 270] width 21 height 298
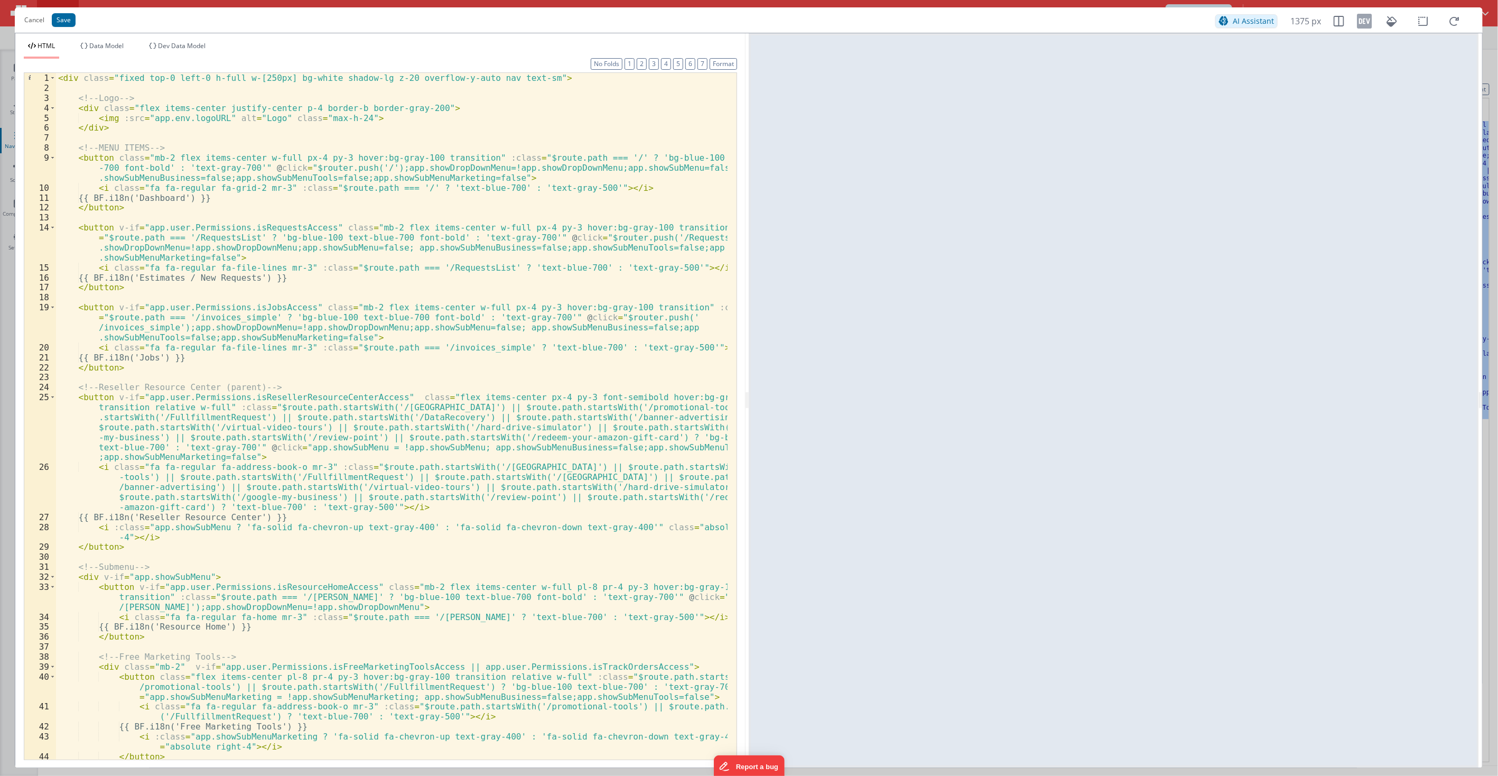
click at [572, 434] on div "< div class = "fixed top-0 left-0 h-full w-[250px] bg-white shadow-lg z-20 over…" at bounding box center [392, 426] width 672 height 706
click at [409, 339] on div "< div class = "fixed top-0 left-0 h-full w-[250px] bg-white shadow-lg z-20 over…" at bounding box center [392, 426] width 672 height 706
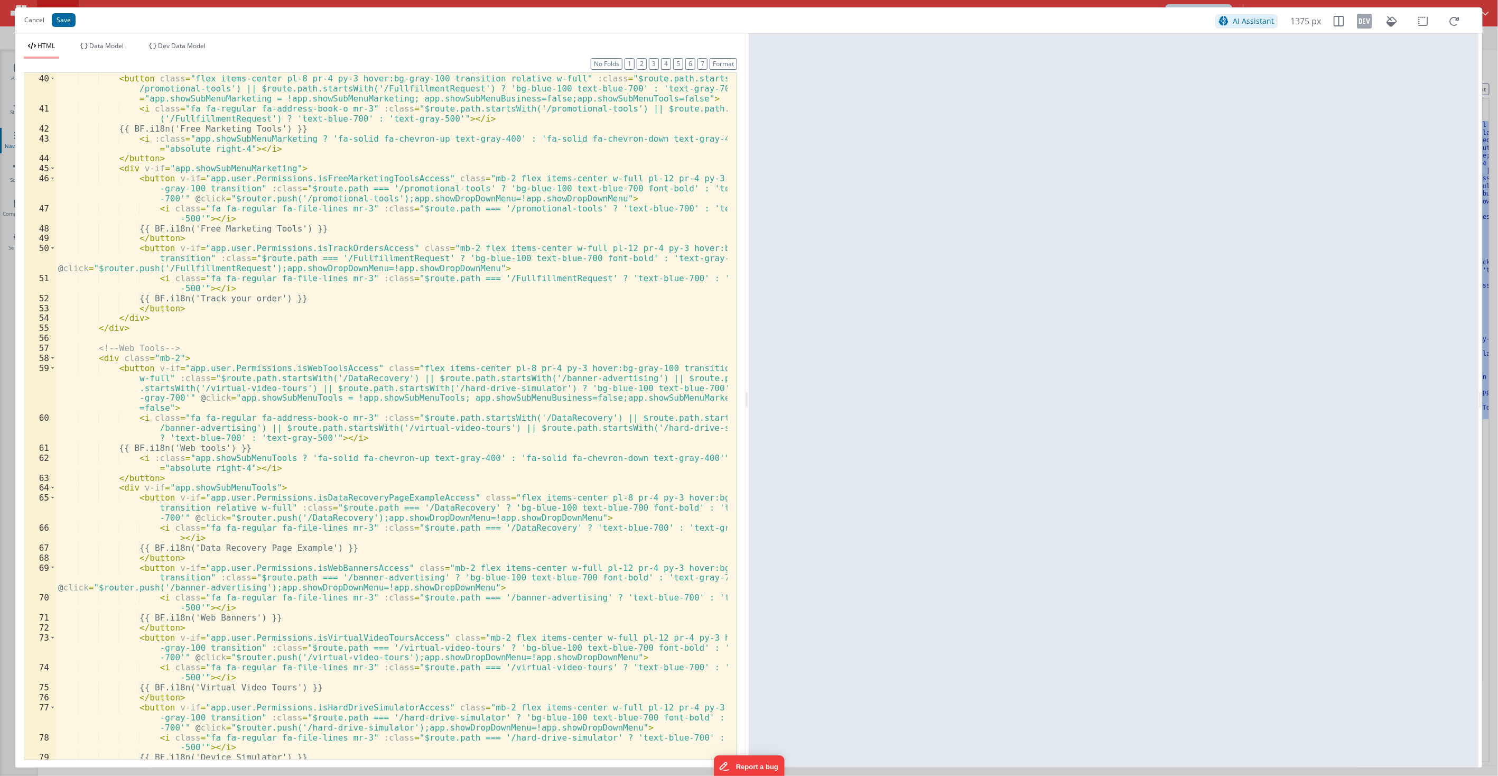
scroll to position [598, 0]
